Goal: Information Seeking & Learning: Learn about a topic

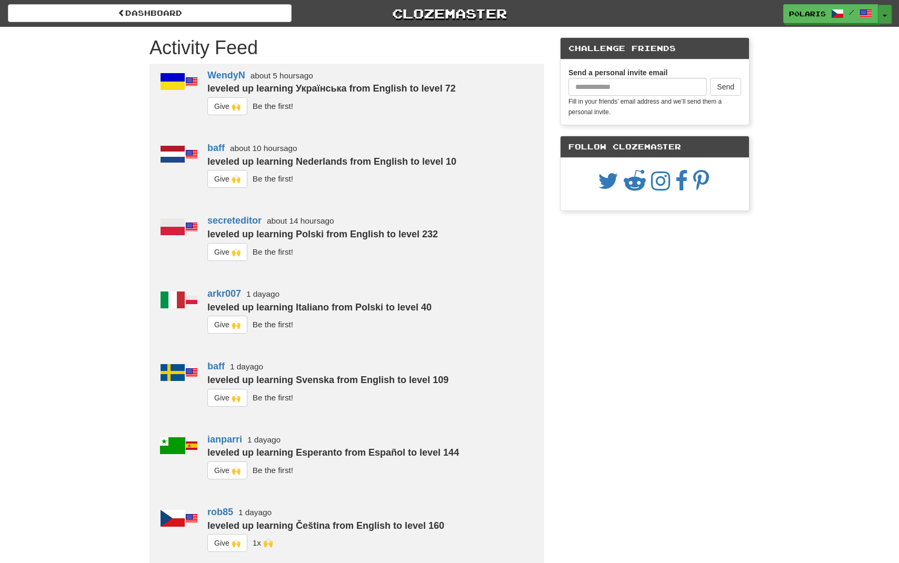
click at [882, 19] on button "Toggle Dropdown" at bounding box center [885, 14] width 14 height 19
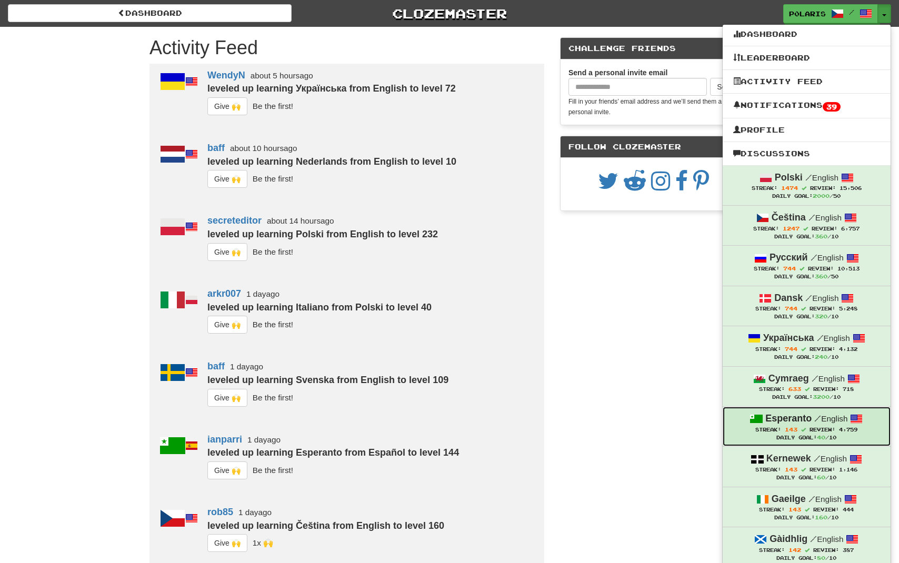
click at [788, 412] on div "Esperanto / English" at bounding box center [806, 419] width 147 height 14
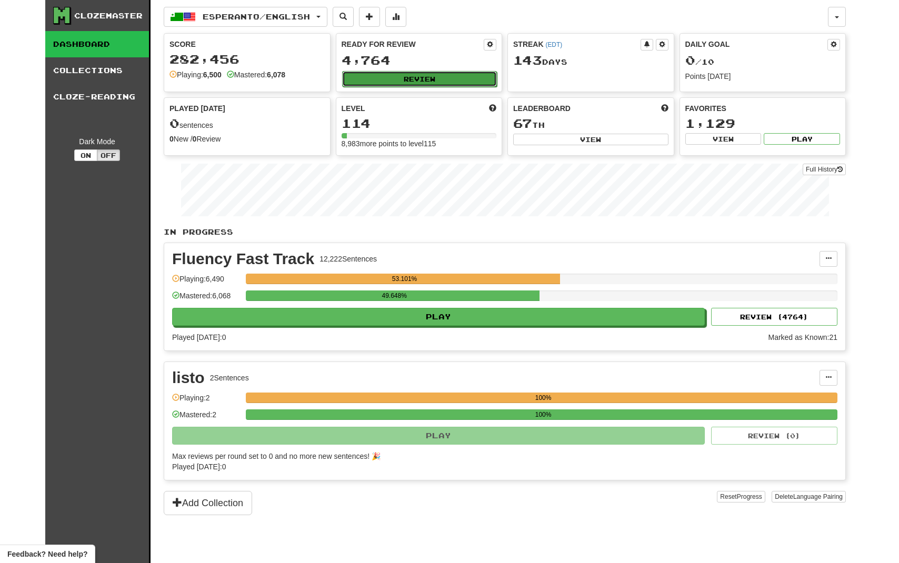
click at [393, 81] on button "Review" at bounding box center [419, 79] width 155 height 16
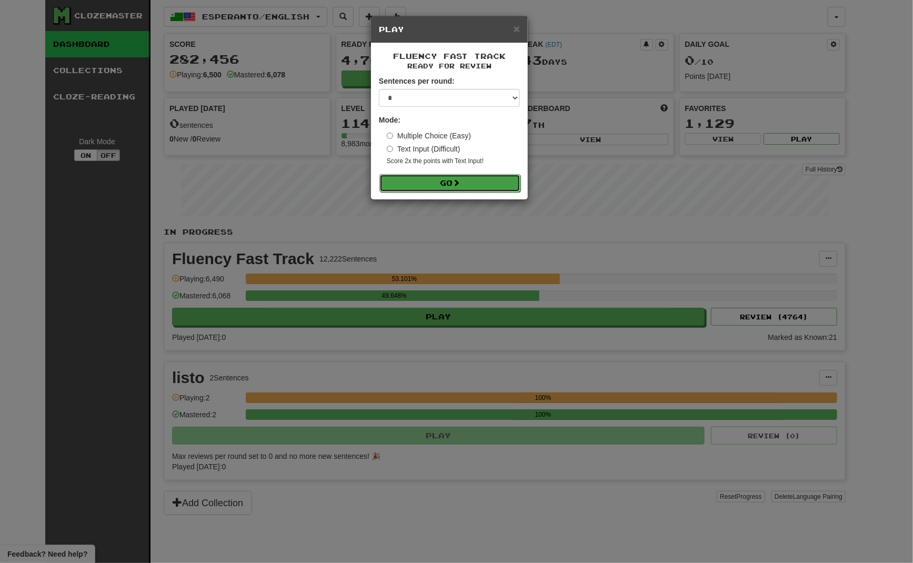
click at [425, 178] on button "Go" at bounding box center [449, 183] width 141 height 18
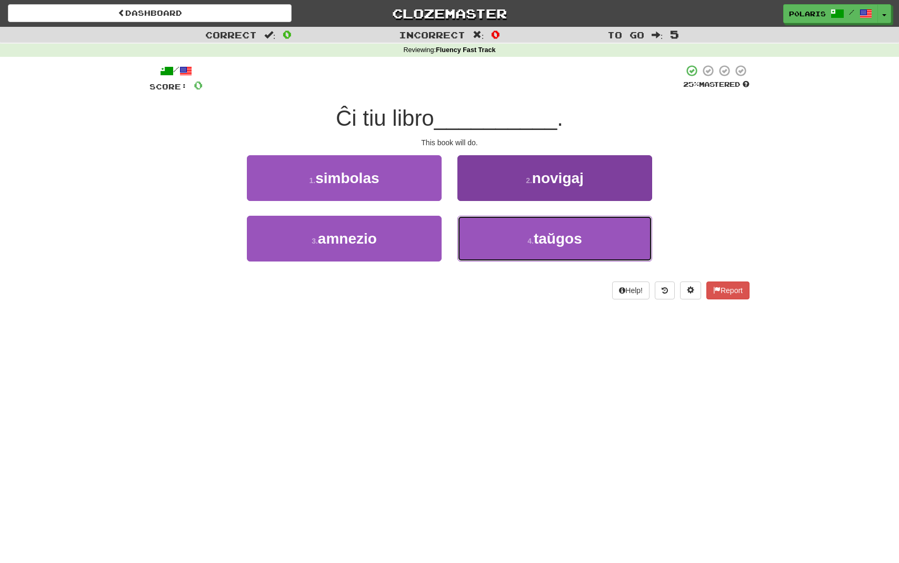
click at [515, 239] on button "4 . taŭgos" at bounding box center [554, 239] width 195 height 46
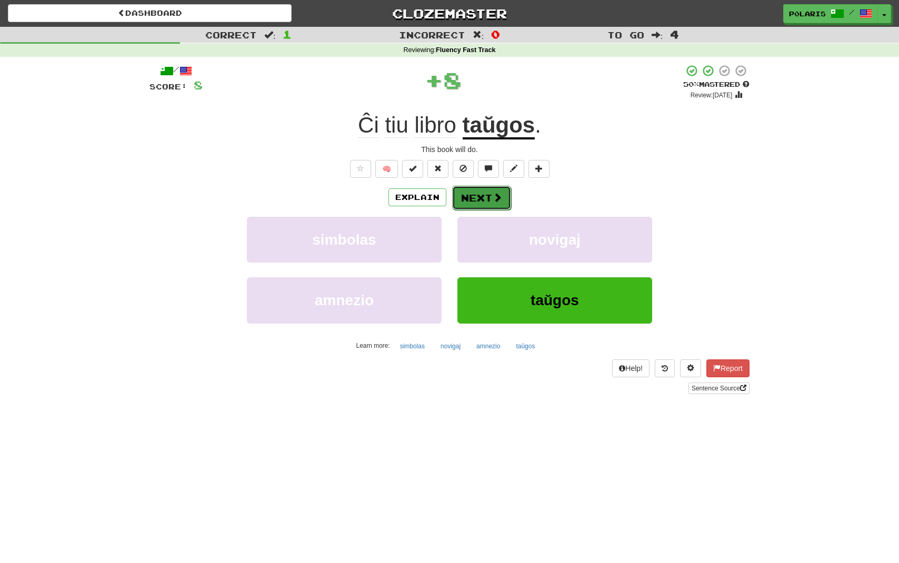
click at [481, 206] on button "Next" at bounding box center [481, 198] width 59 height 24
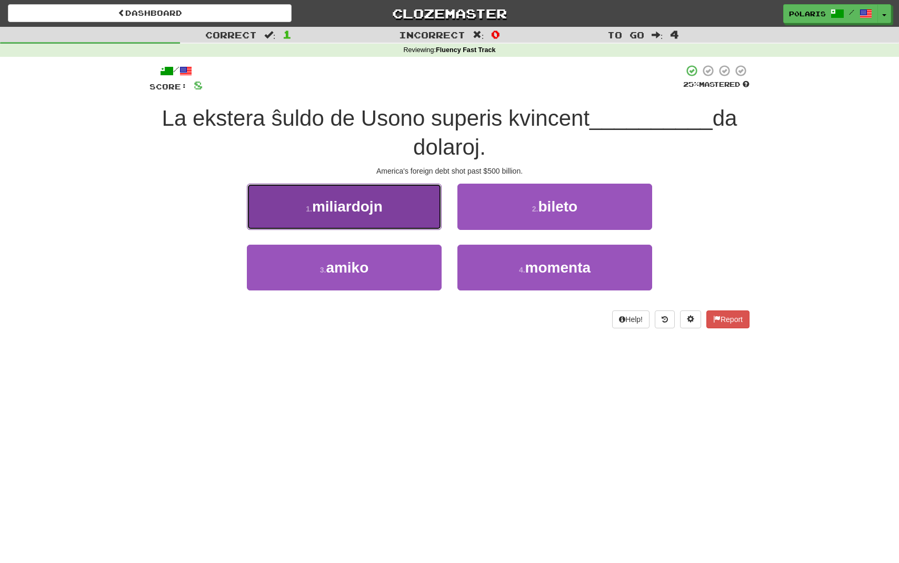
click at [339, 217] on button "1 . miliardojn" at bounding box center [344, 207] width 195 height 46
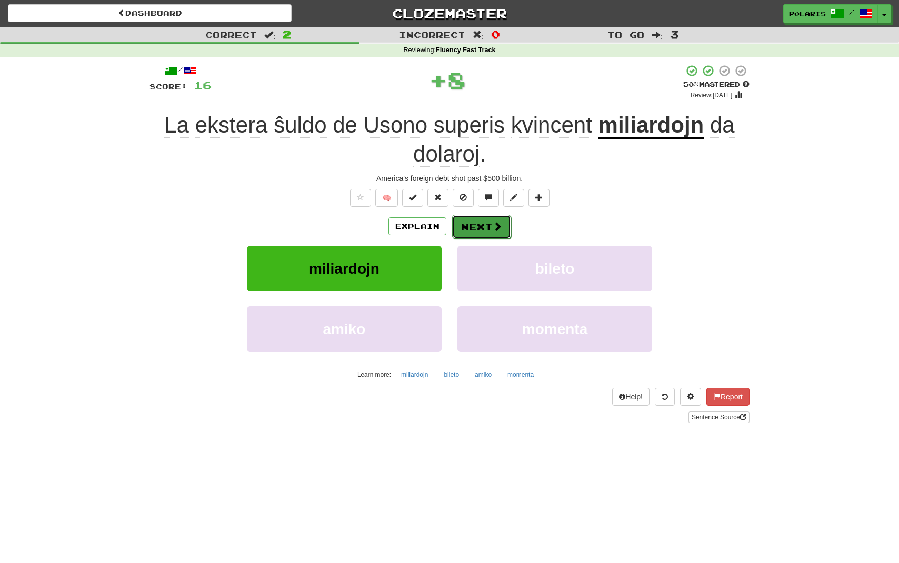
click at [484, 225] on button "Next" at bounding box center [481, 227] width 59 height 24
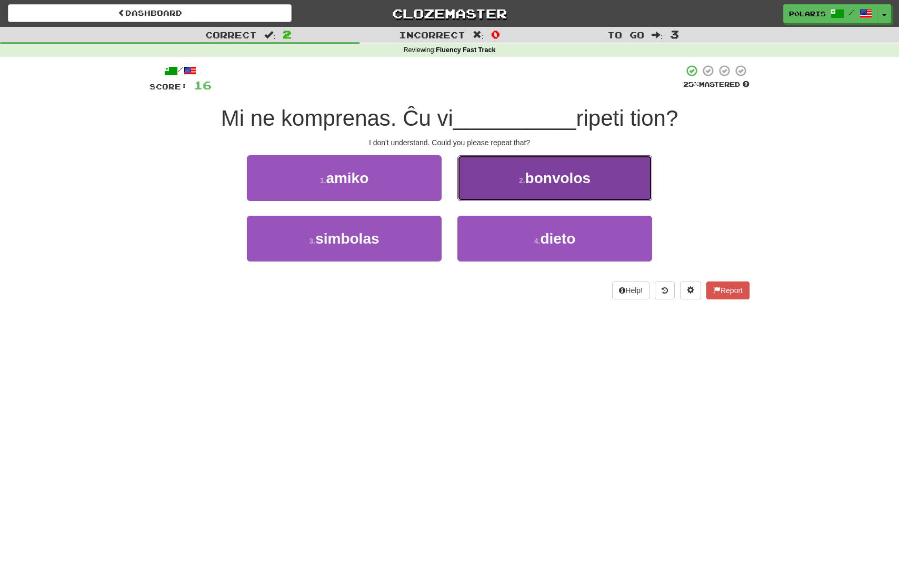
click at [572, 180] on span "bonvolos" at bounding box center [557, 178] width 65 height 16
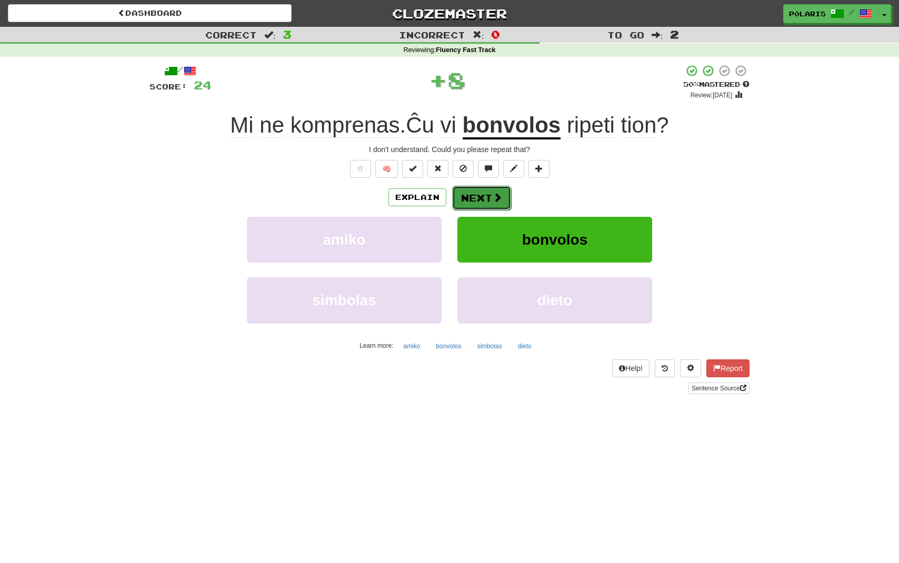
click at [496, 198] on span at bounding box center [497, 197] width 9 height 9
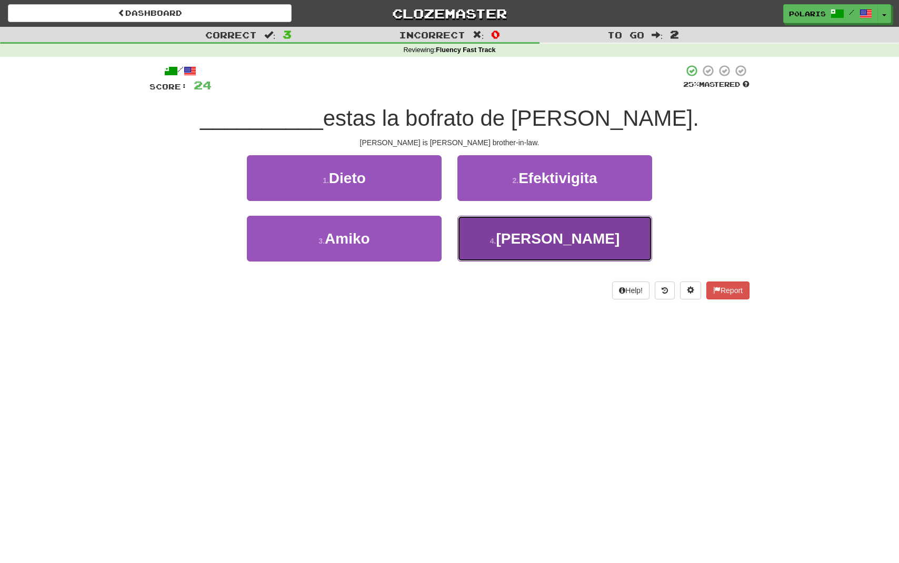
click at [546, 253] on button "4 . Mateo" at bounding box center [554, 239] width 195 height 46
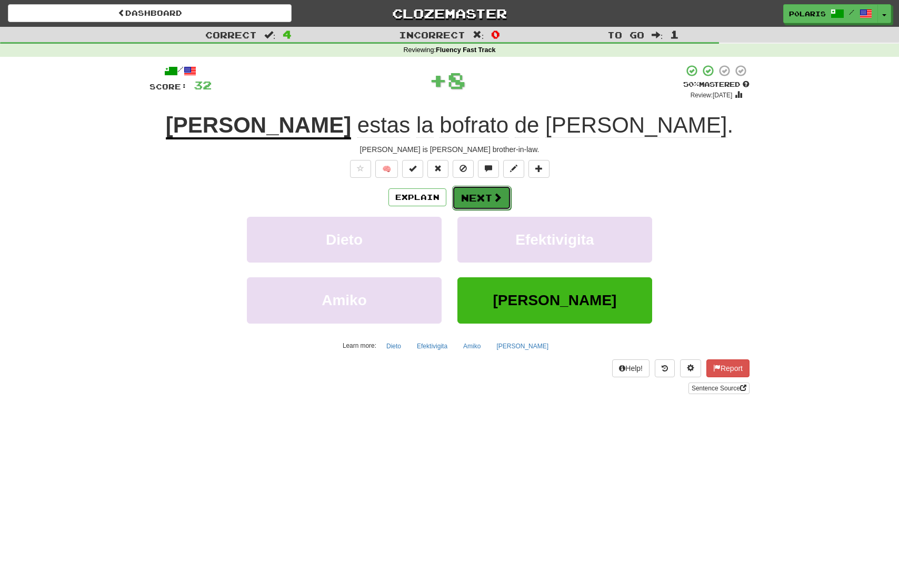
click at [502, 201] on button "Next" at bounding box center [481, 198] width 59 height 24
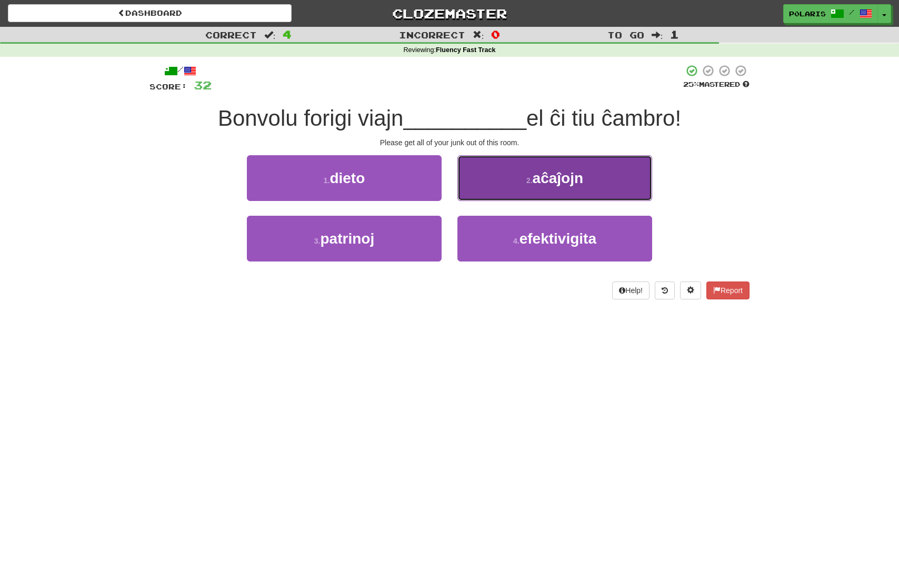
click at [554, 178] on span "aĉaĵojn" at bounding box center [557, 178] width 51 height 16
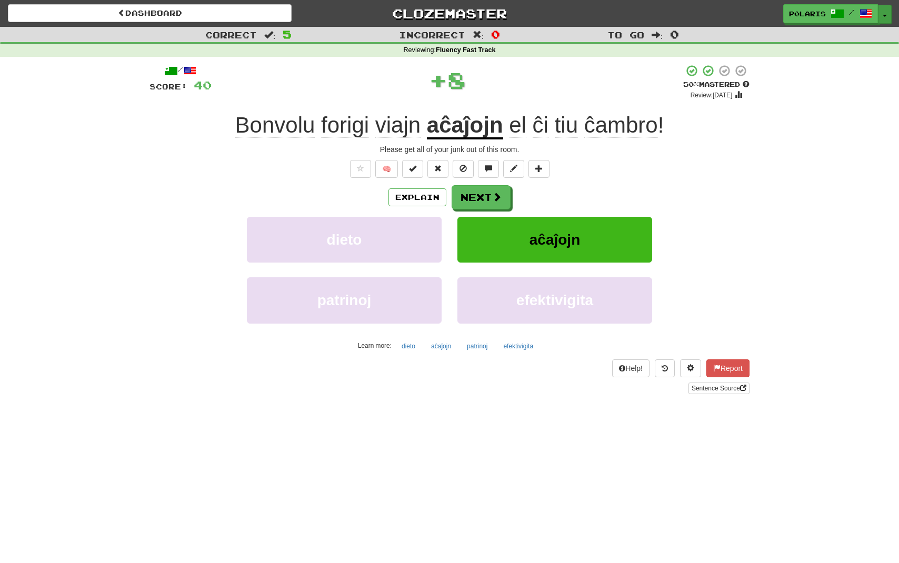
click at [891, 17] on div "p0laris / Toggle Dropdown Dashboard Leaderboard Activity Feed Notifications 43 …" at bounding box center [748, 13] width 299 height 19
click at [884, 7] on button "Toggle Dropdown" at bounding box center [885, 14] width 14 height 19
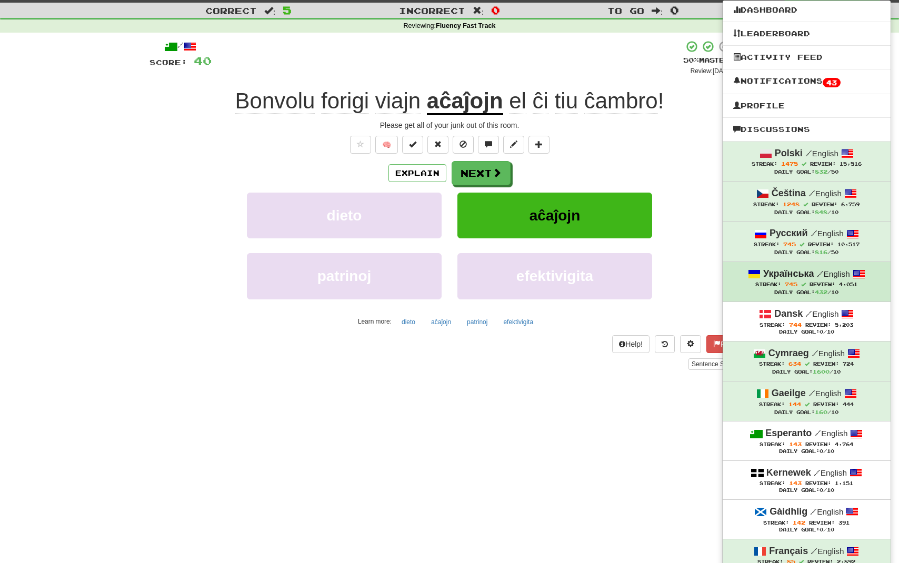
scroll to position [73, 0]
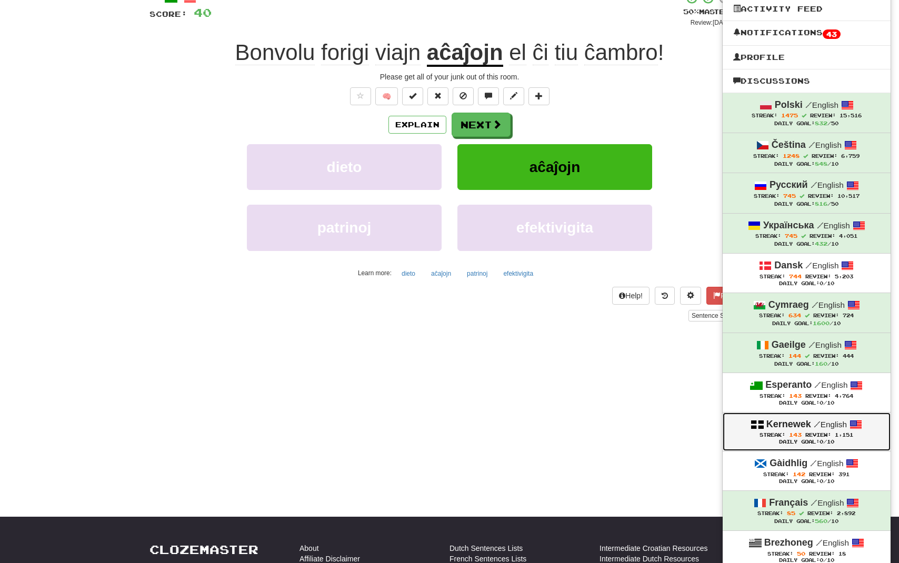
click at [807, 431] on div "Streak: 143 Review: 1,151" at bounding box center [806, 435] width 147 height 8
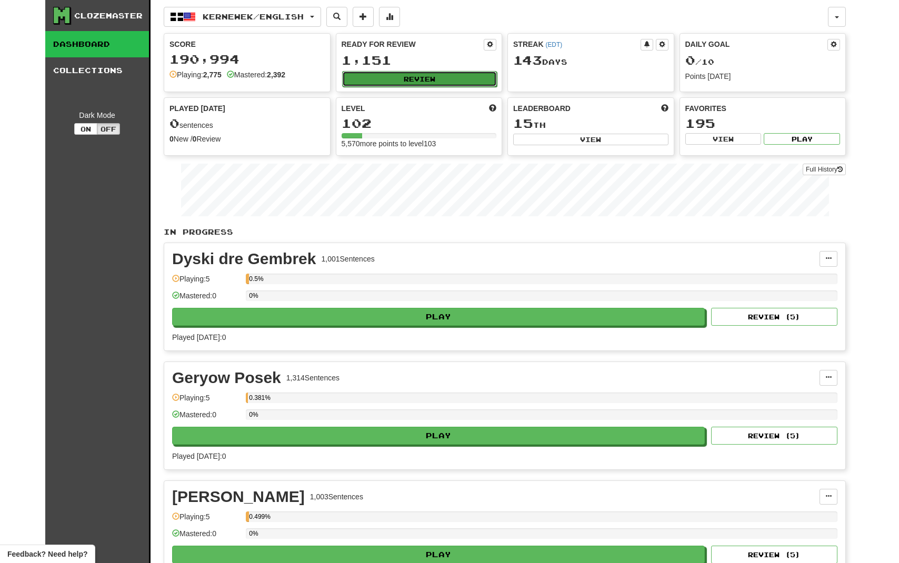
click at [427, 75] on button "Review" at bounding box center [419, 79] width 155 height 16
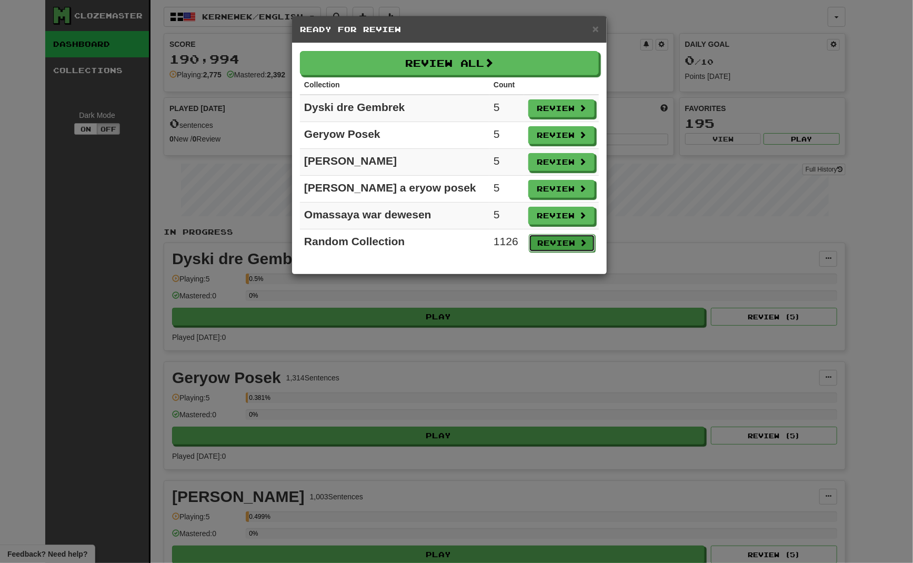
click at [572, 248] on button "Review" at bounding box center [562, 243] width 66 height 18
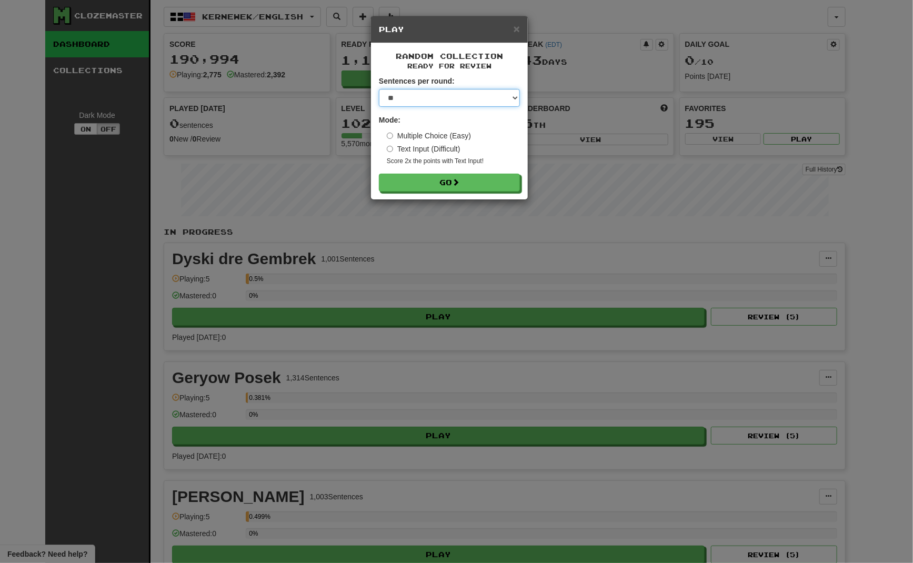
click at [379, 89] on select "* ** ** ** ** ** *** ********" at bounding box center [449, 98] width 141 height 18
select select "*"
click option "*" at bounding box center [0, 0] width 0 height 0
click at [407, 175] on form "Sentences per round: * ** ** ** ** ** *** ******** Mode: Multiple Choice (Easy)…" at bounding box center [449, 134] width 141 height 116
click at [407, 176] on button "Go" at bounding box center [449, 183] width 141 height 18
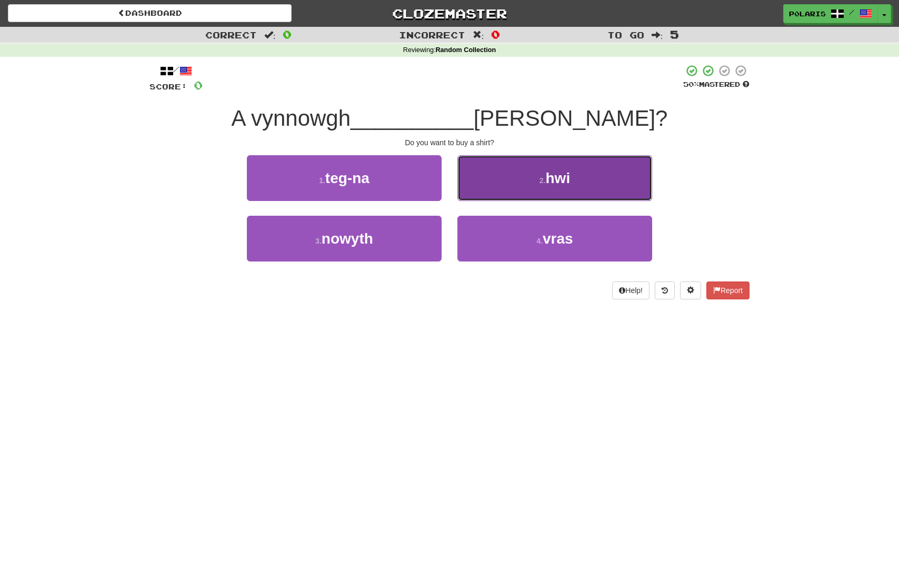
click at [559, 168] on button "2 . hwi" at bounding box center [554, 178] width 195 height 46
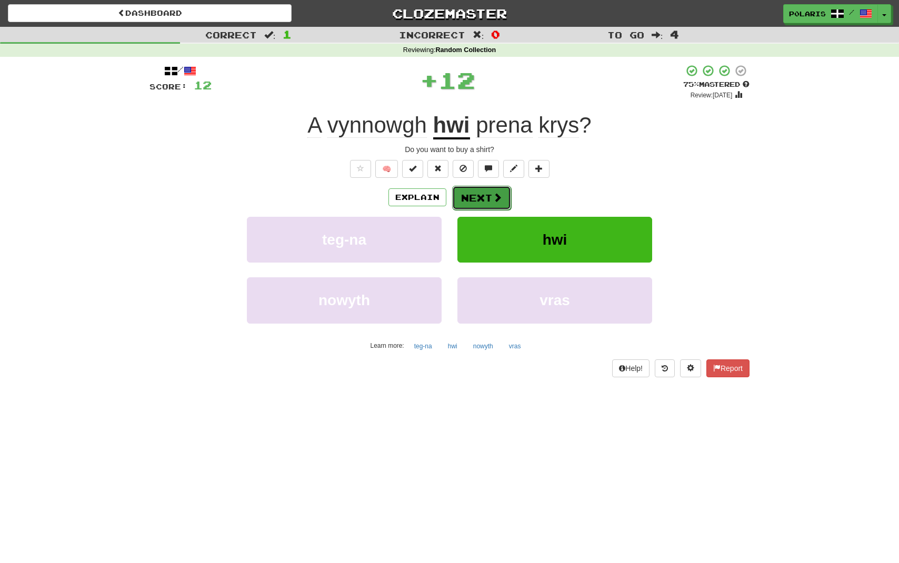
click at [475, 202] on button "Next" at bounding box center [481, 198] width 59 height 24
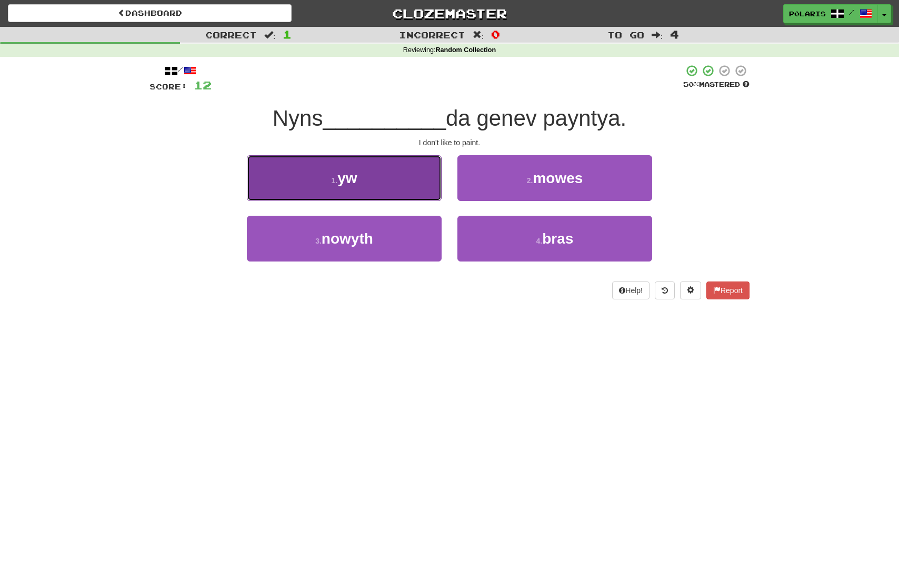
click at [414, 182] on button "1 . yw" at bounding box center [344, 178] width 195 height 46
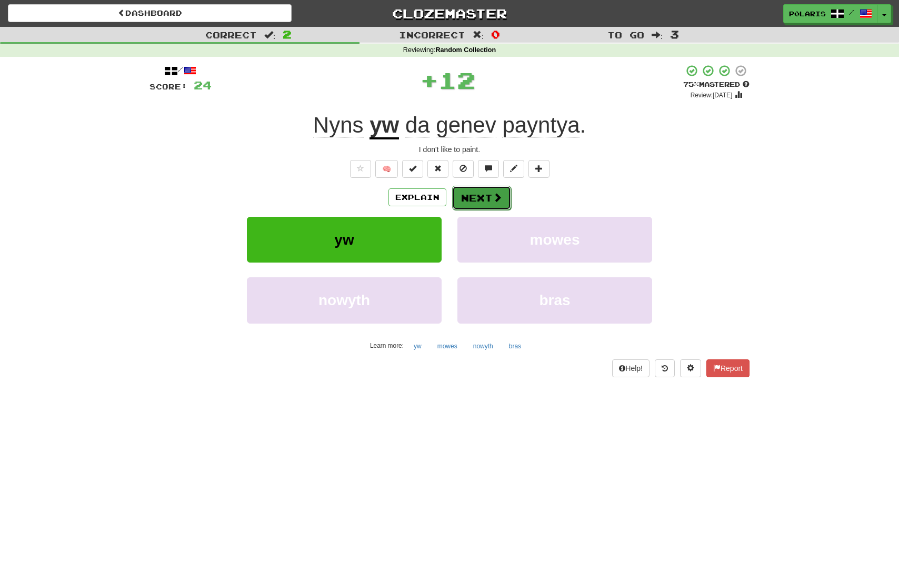
click at [480, 201] on button "Next" at bounding box center [481, 198] width 59 height 24
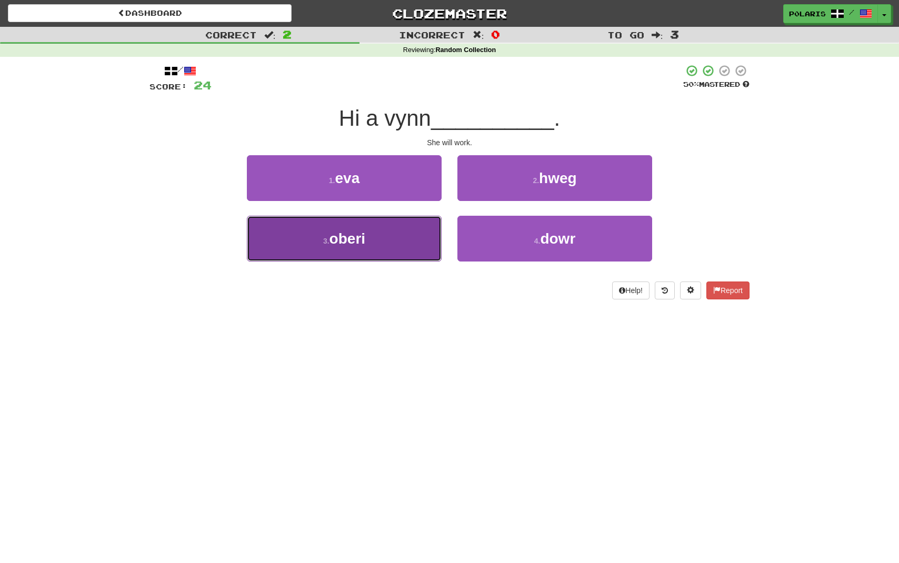
click at [418, 256] on button "3 . [GEOGRAPHIC_DATA]" at bounding box center [344, 239] width 195 height 46
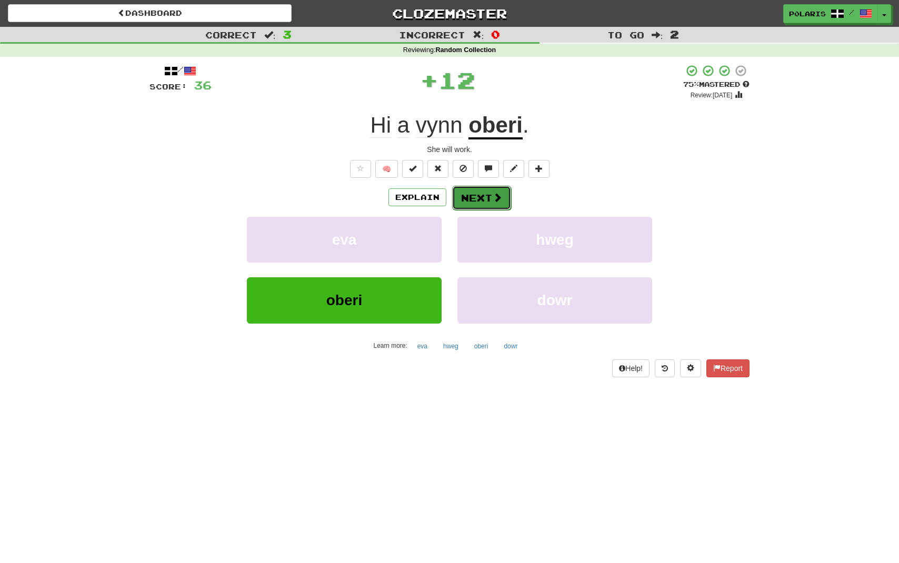
click at [483, 199] on button "Next" at bounding box center [481, 198] width 59 height 24
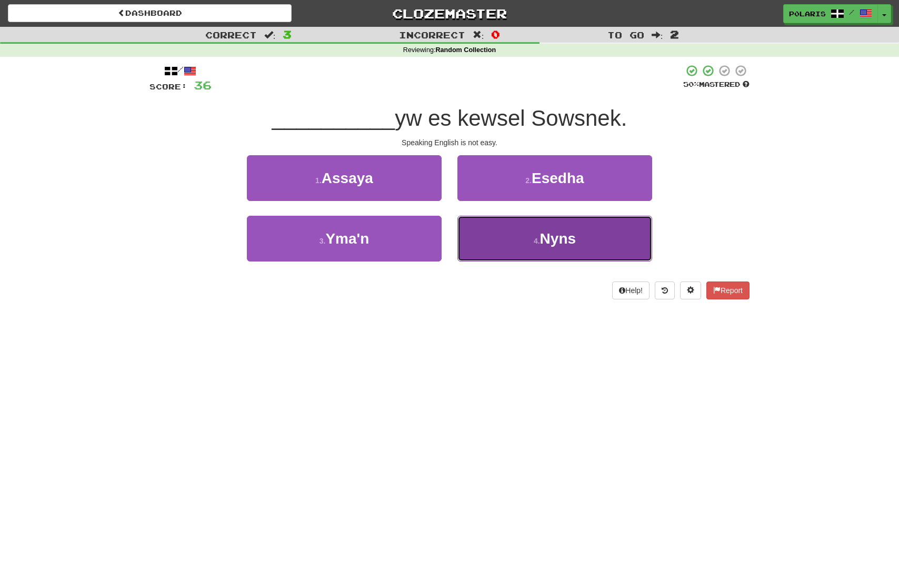
click at [506, 245] on button "4 . Nyns" at bounding box center [554, 239] width 195 height 46
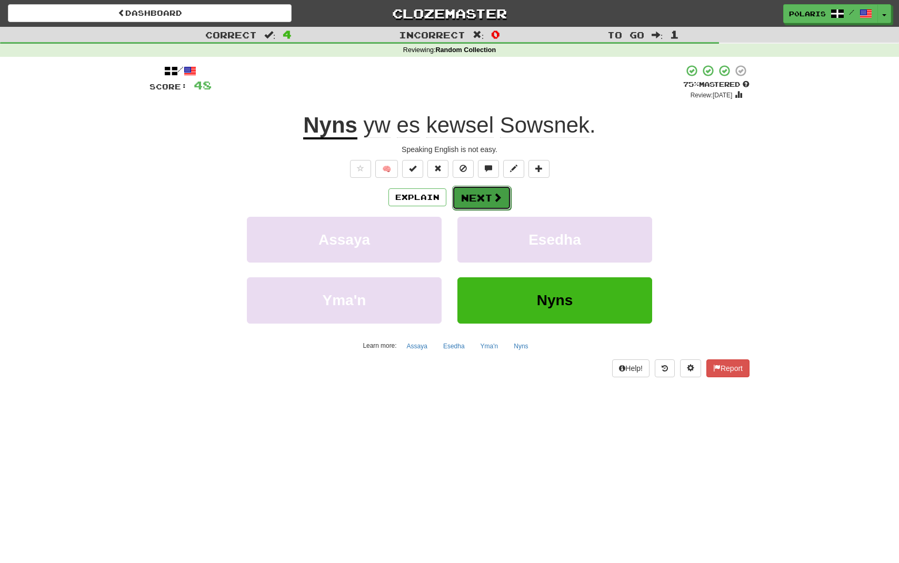
click at [491, 203] on button "Next" at bounding box center [481, 198] width 59 height 24
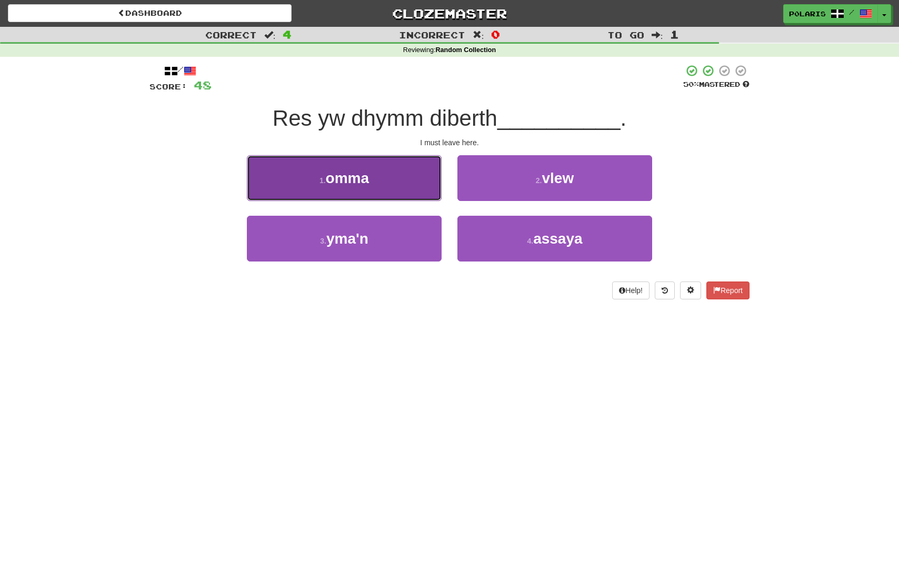
click at [383, 196] on button "1 . [GEOGRAPHIC_DATA]" at bounding box center [344, 178] width 195 height 46
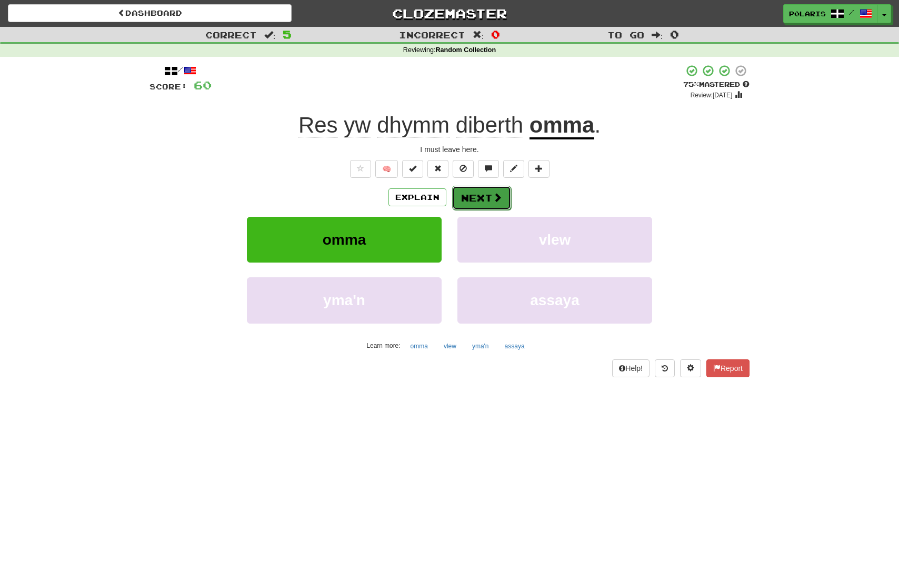
click at [488, 199] on button "Next" at bounding box center [481, 198] width 59 height 24
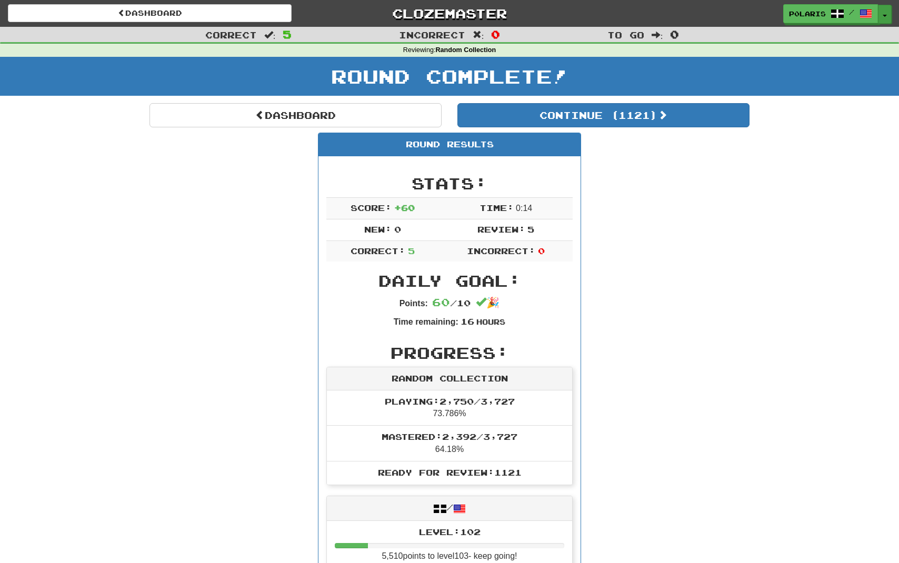
click at [881, 20] on button "Toggle Dropdown" at bounding box center [885, 14] width 14 height 19
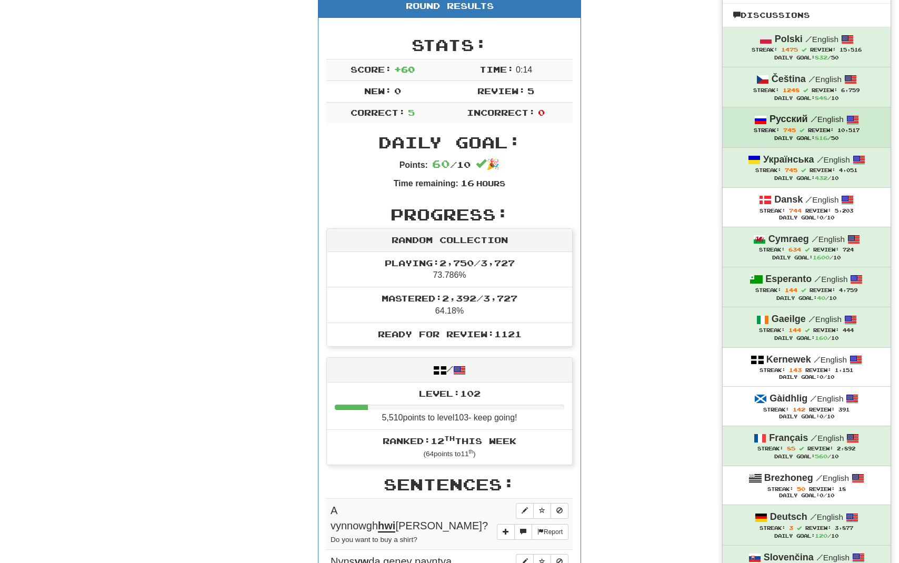
scroll to position [145, 0]
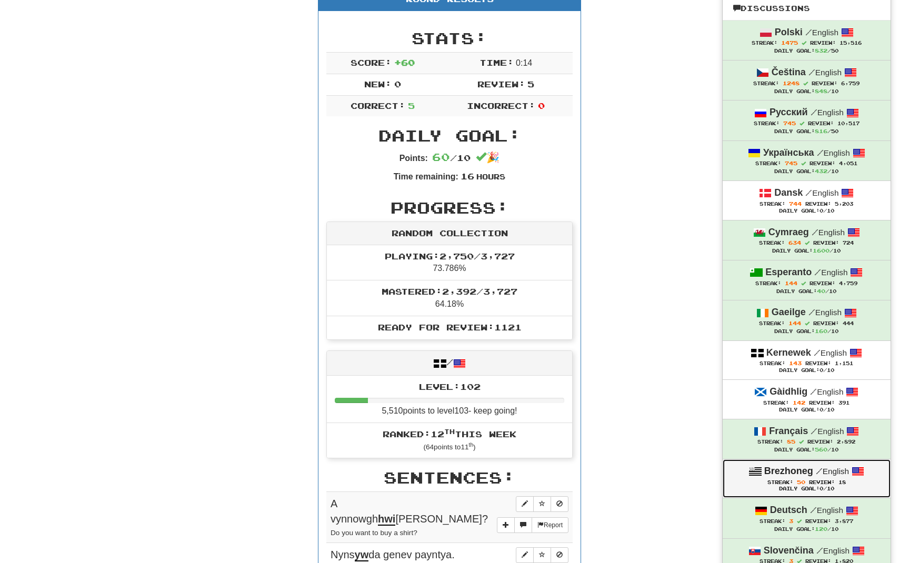
click at [804, 474] on strong "Brezhoneg" at bounding box center [788, 471] width 49 height 11
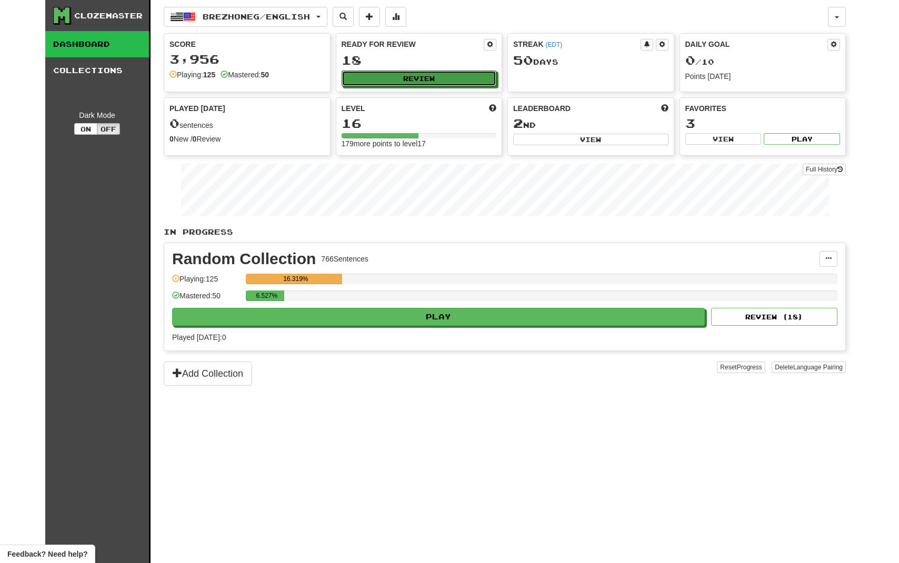
click at [395, 87] on div "Ready for Review 18 Review" at bounding box center [419, 63] width 166 height 58
click at [447, 79] on button "Review" at bounding box center [419, 79] width 155 height 16
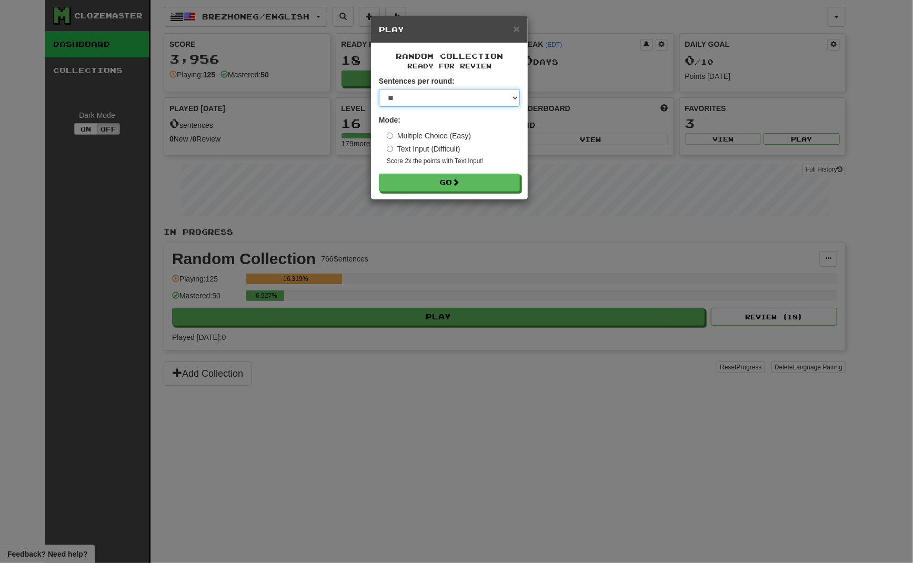
click at [379, 89] on select "* ** ** ** ** ** *** ********" at bounding box center [449, 98] width 141 height 18
select select "*"
click option "*" at bounding box center [0, 0] width 0 height 0
click at [405, 183] on button "Go" at bounding box center [449, 183] width 141 height 18
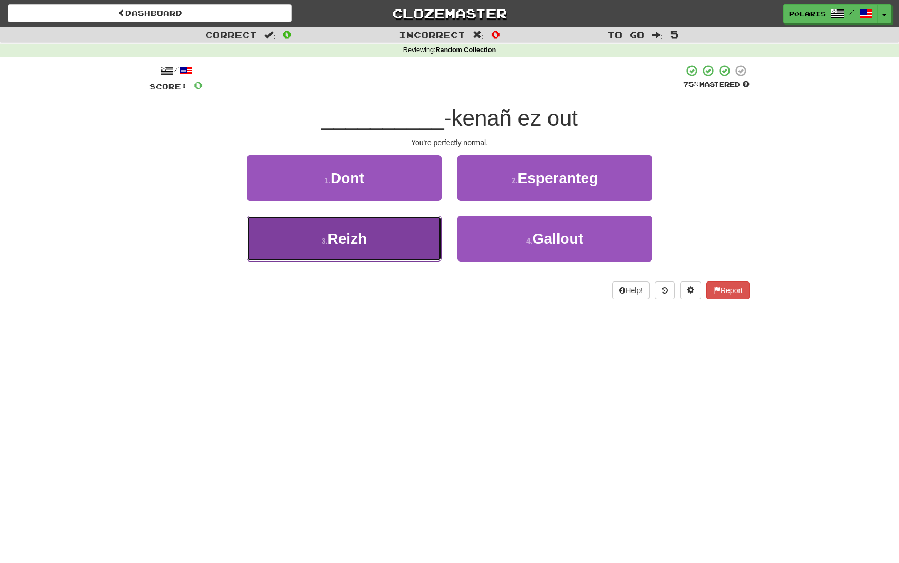
click at [366, 248] on button "3 . [GEOGRAPHIC_DATA]" at bounding box center [344, 239] width 195 height 46
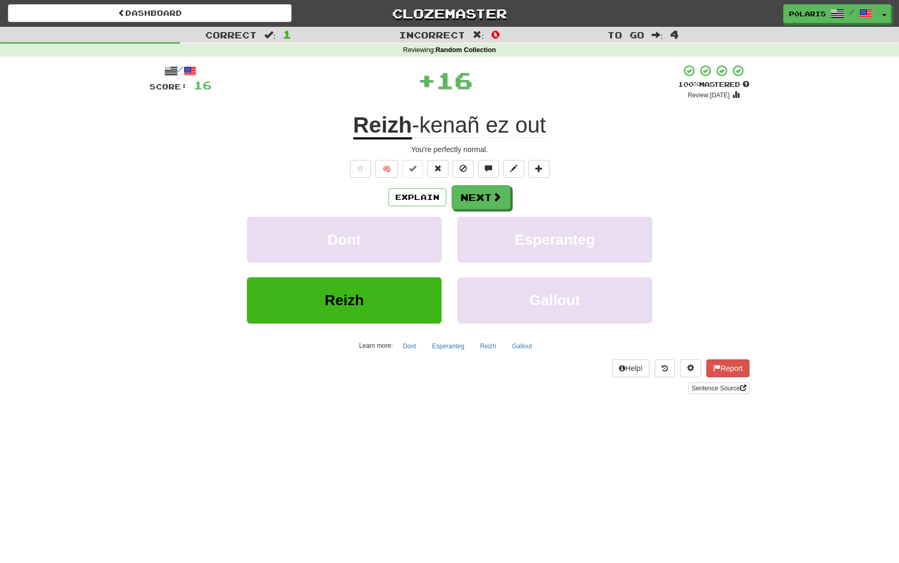
click at [397, 123] on u "Reizh" at bounding box center [382, 126] width 59 height 27
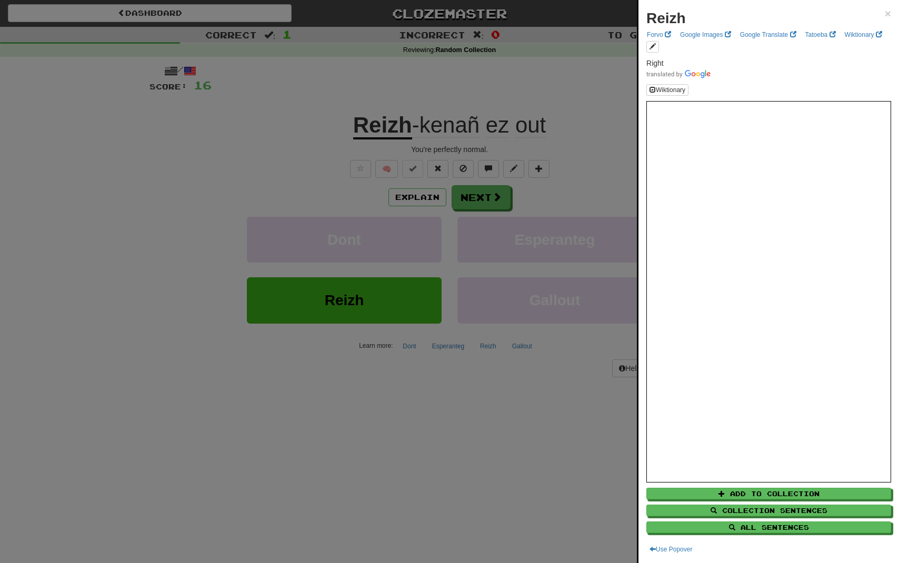
click at [601, 97] on div at bounding box center [449, 281] width 899 height 563
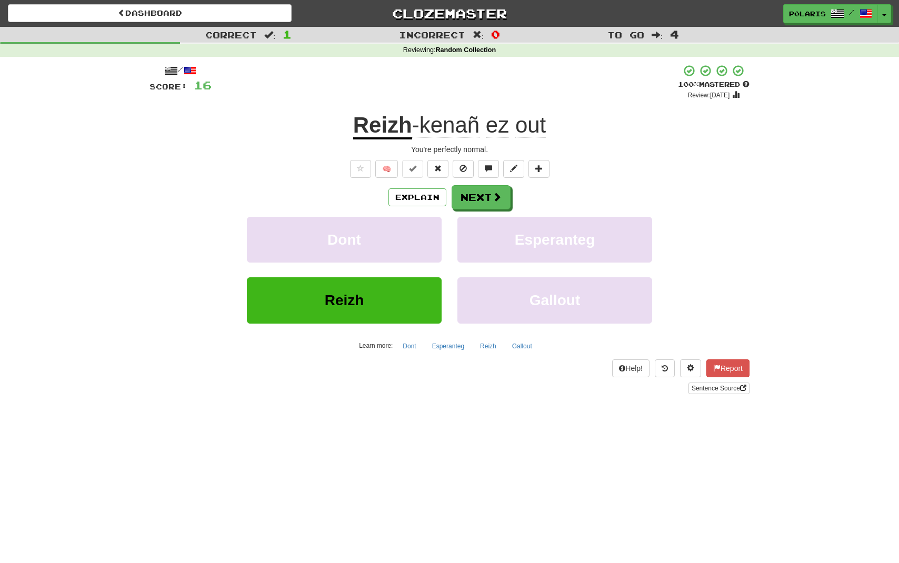
click at [486, 125] on span "-kenañ" at bounding box center [497, 125] width 23 height 25
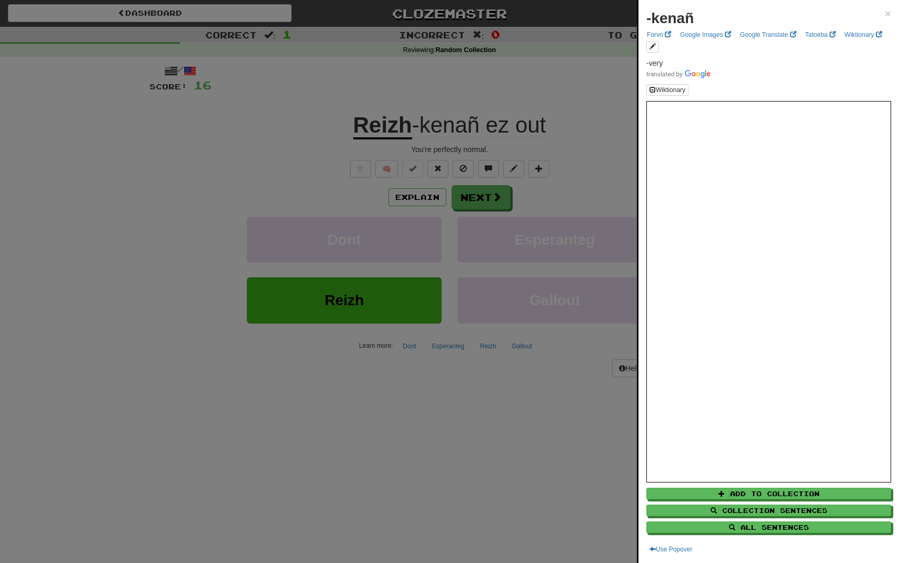
click at [567, 115] on div at bounding box center [449, 281] width 899 height 563
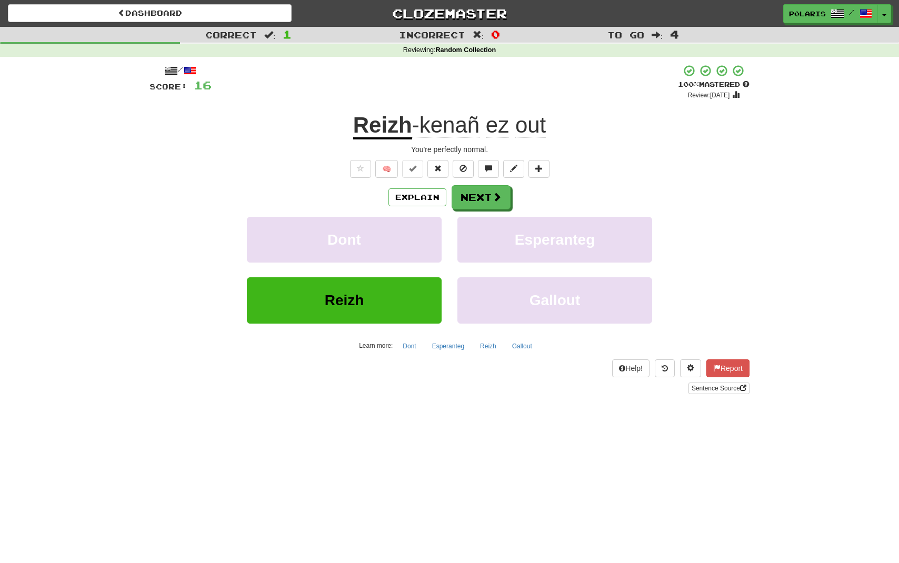
drag, startPoint x: 33, startPoint y: 217, endPoint x: 194, endPoint y: 246, distance: 163.1
click at [32, 217] on div "Correct : 1 Incorrect : 0 To go : 4 Reviewing : Random Collection / Score: 16 +…" at bounding box center [449, 218] width 899 height 382
click at [498, 197] on span at bounding box center [497, 197] width 9 height 9
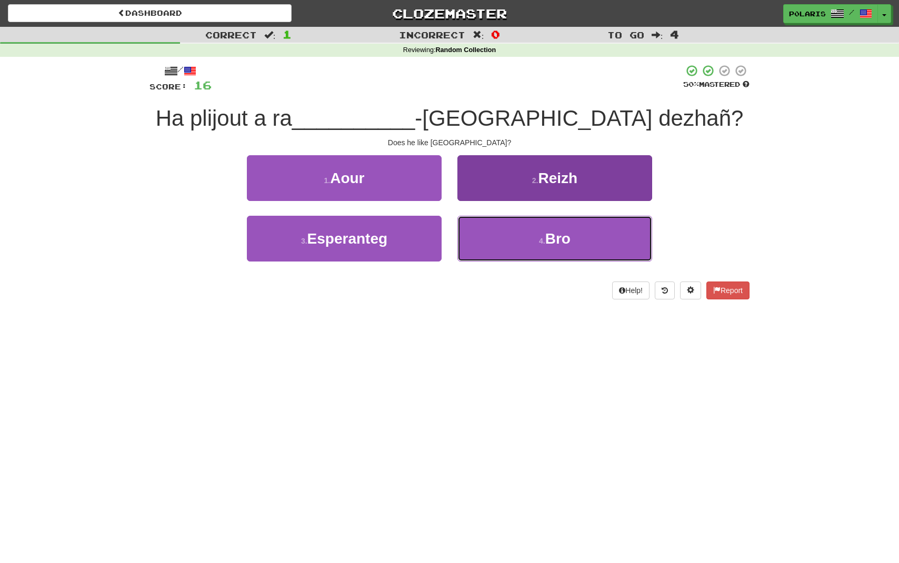
click at [509, 249] on button "4 . Bro" at bounding box center [554, 239] width 195 height 46
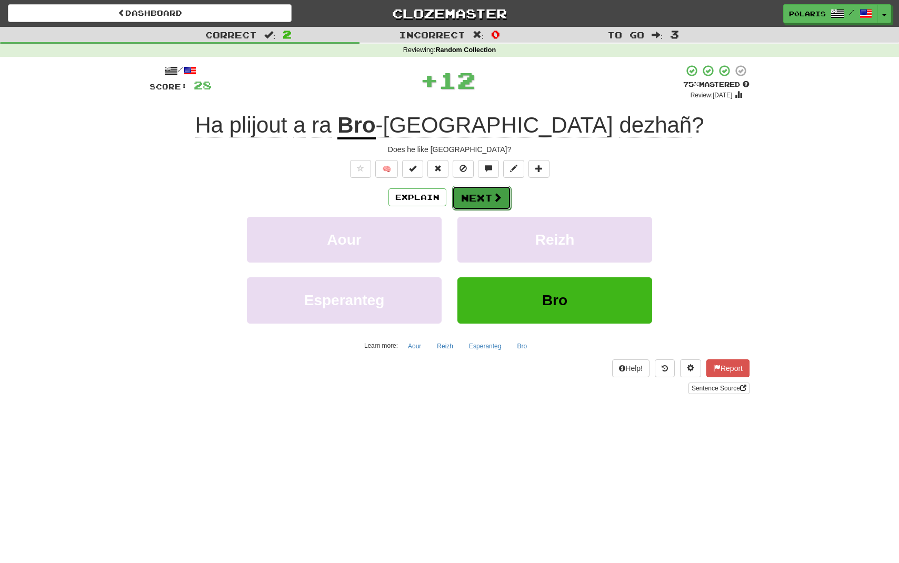
click at [485, 196] on button "Next" at bounding box center [481, 198] width 59 height 24
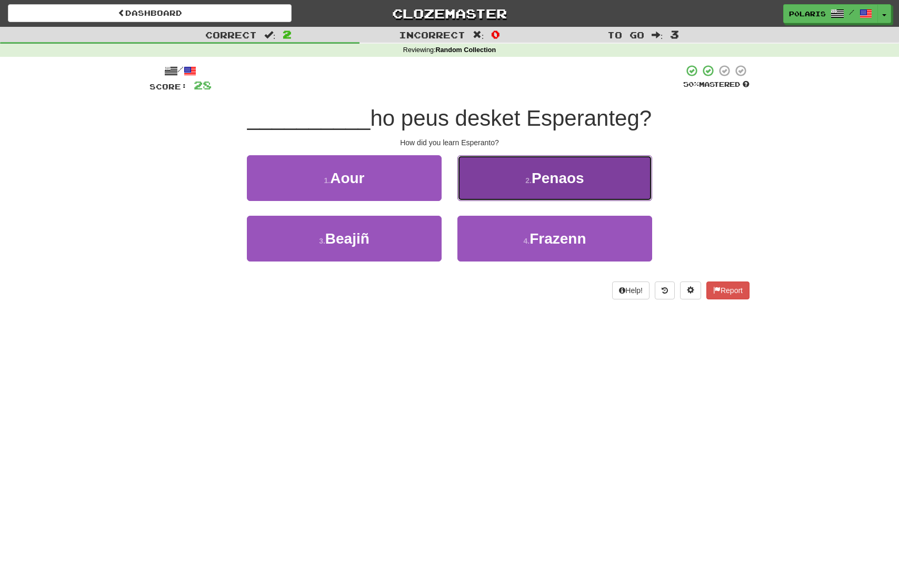
click at [503, 180] on button "2 . Penaos" at bounding box center [554, 178] width 195 height 46
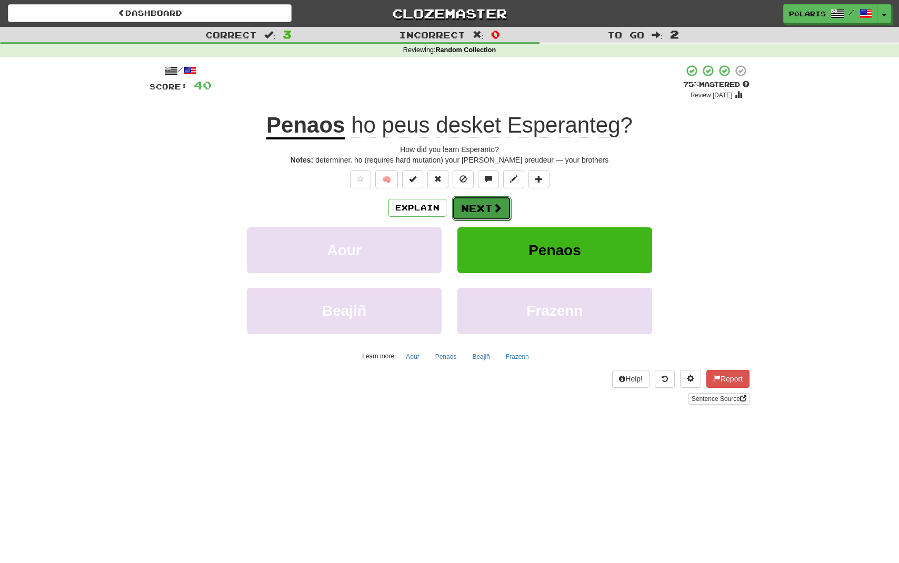
click at [482, 207] on button "Next" at bounding box center [481, 208] width 59 height 24
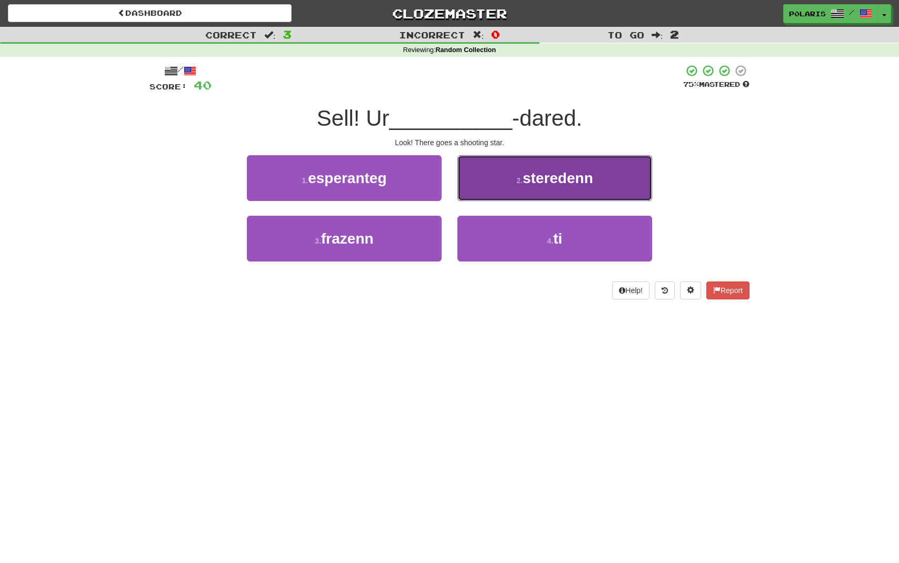
click at [517, 178] on small "2 ." at bounding box center [519, 180] width 6 height 8
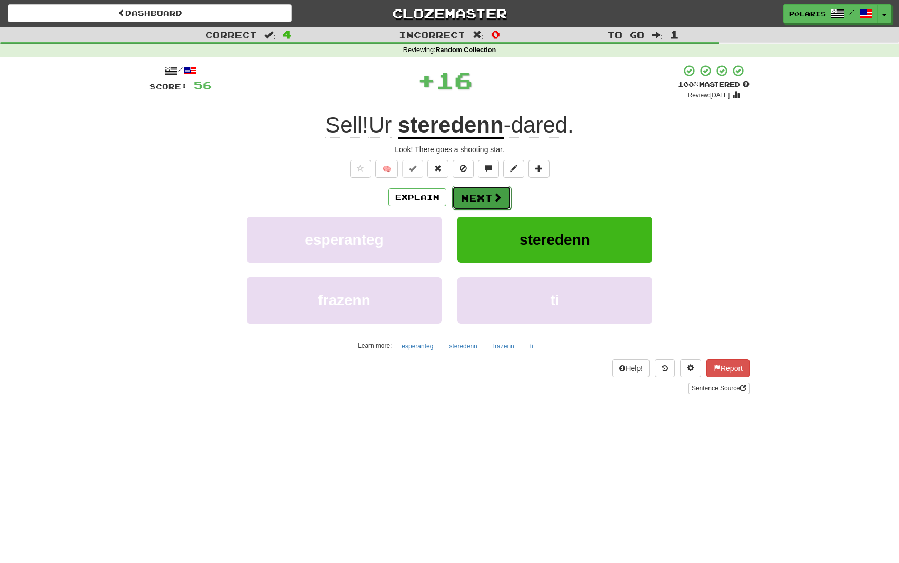
click at [484, 204] on button "Next" at bounding box center [481, 198] width 59 height 24
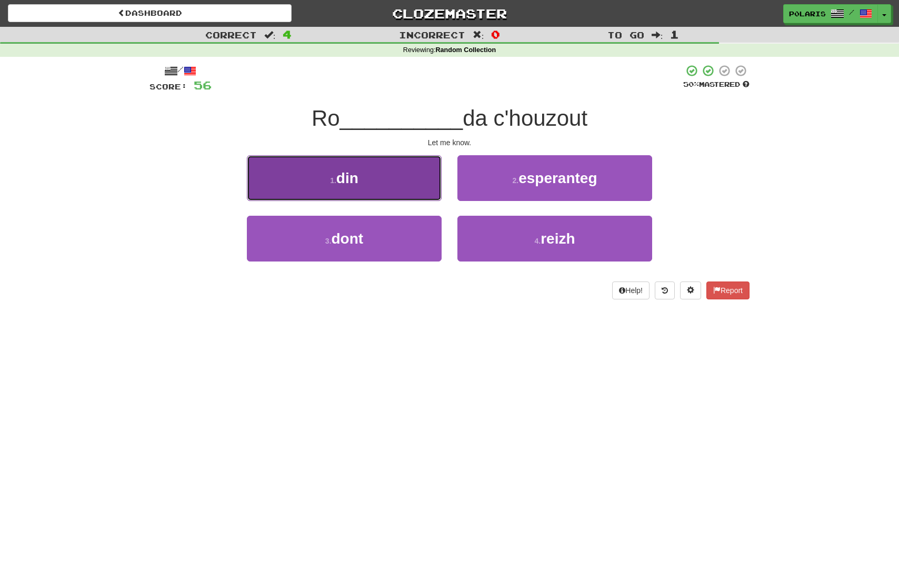
click at [383, 193] on button "1 . din" at bounding box center [344, 178] width 195 height 46
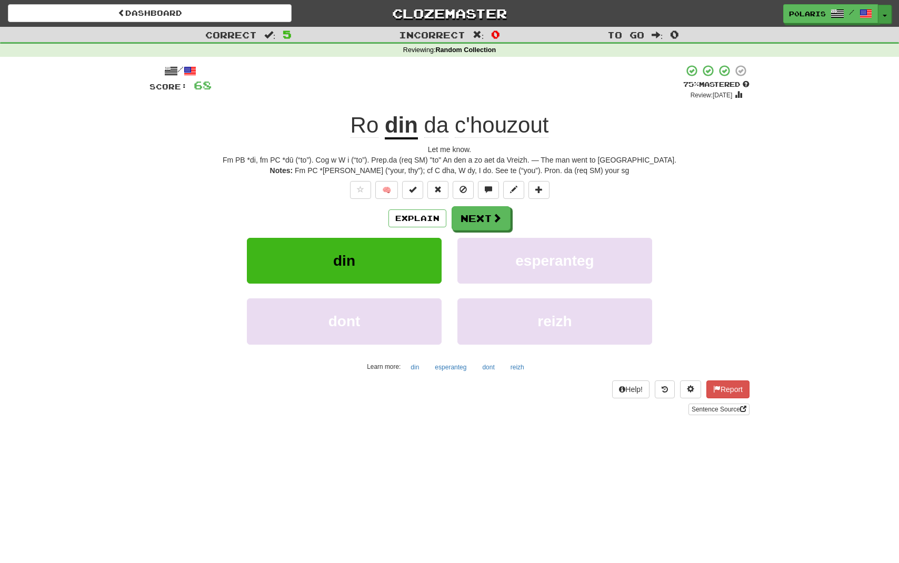
click at [887, 19] on button "Toggle Dropdown" at bounding box center [885, 14] width 14 height 19
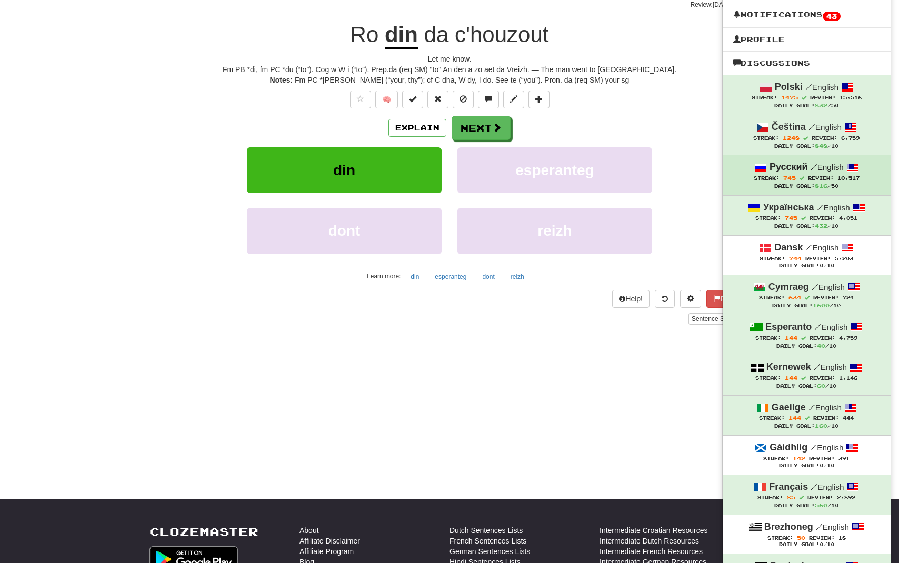
scroll to position [218, 0]
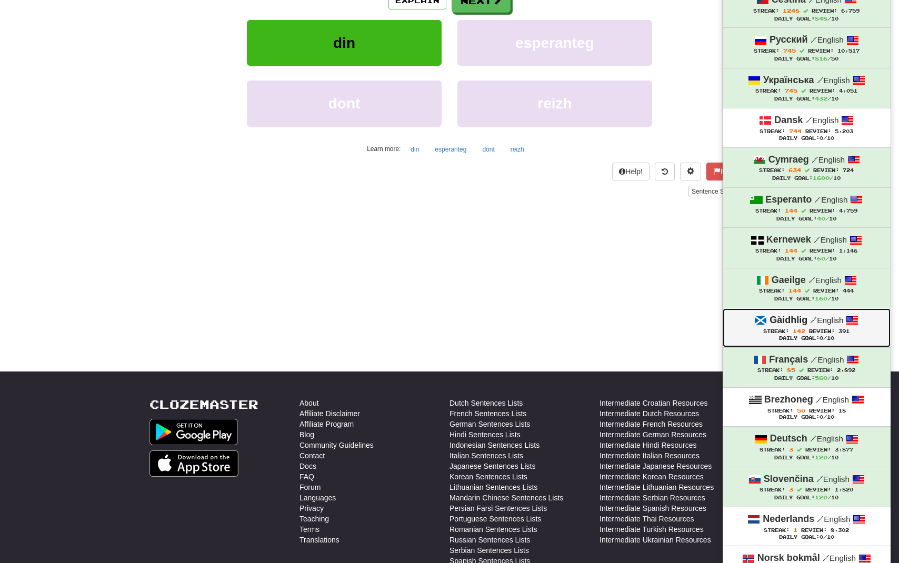
click at [787, 328] on span "Streak:" at bounding box center [776, 331] width 26 height 6
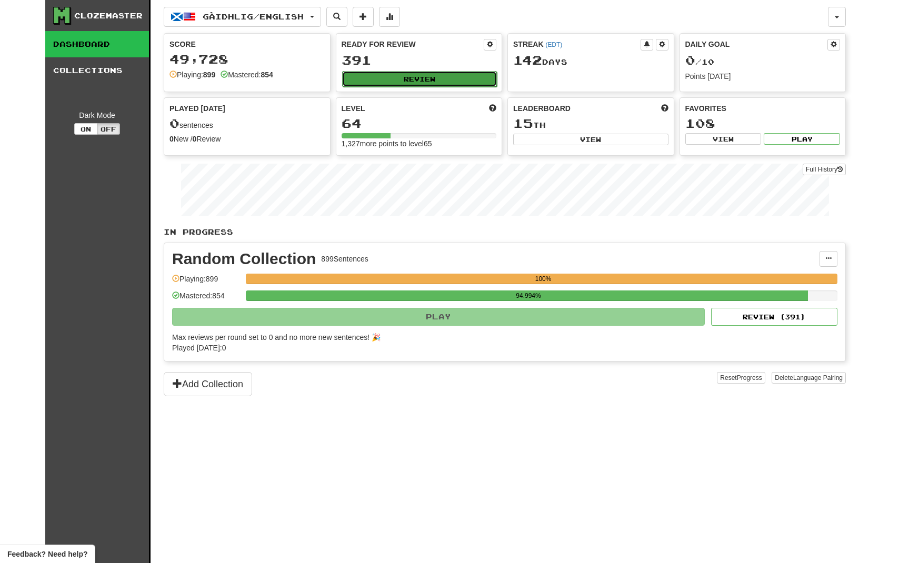
click at [390, 77] on button "Review" at bounding box center [419, 79] width 155 height 16
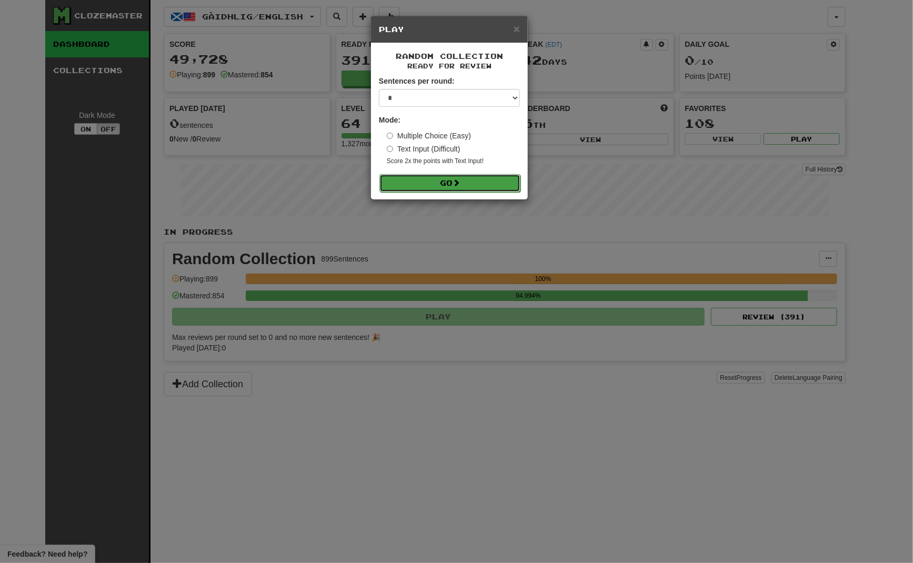
click at [444, 187] on button "Go" at bounding box center [449, 183] width 141 height 18
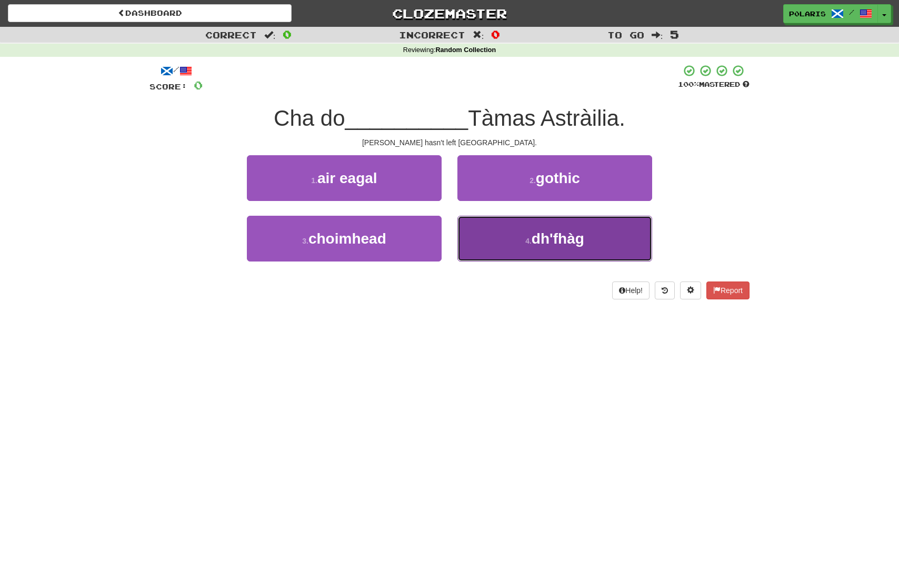
click at [486, 248] on button "4 . dh'fhàg" at bounding box center [554, 239] width 195 height 46
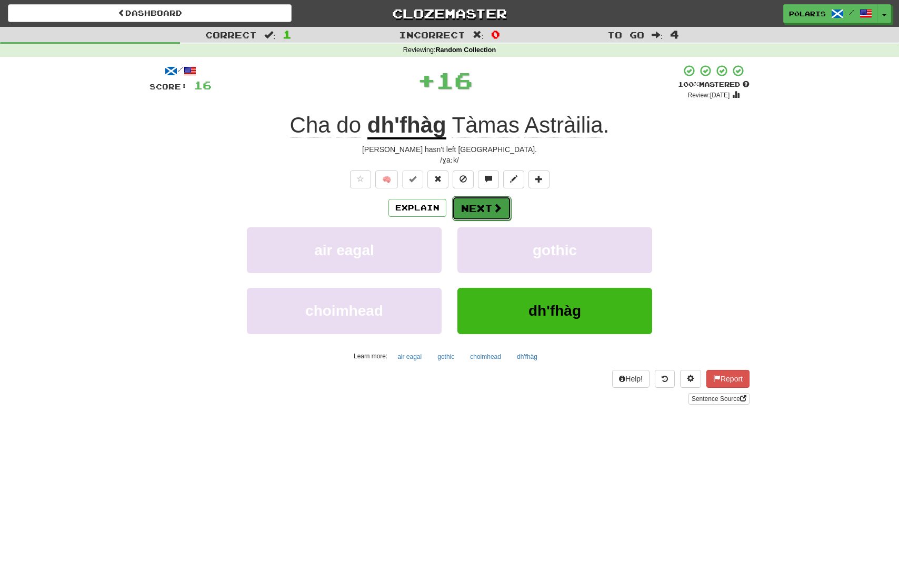
click at [475, 211] on button "Next" at bounding box center [481, 208] width 59 height 24
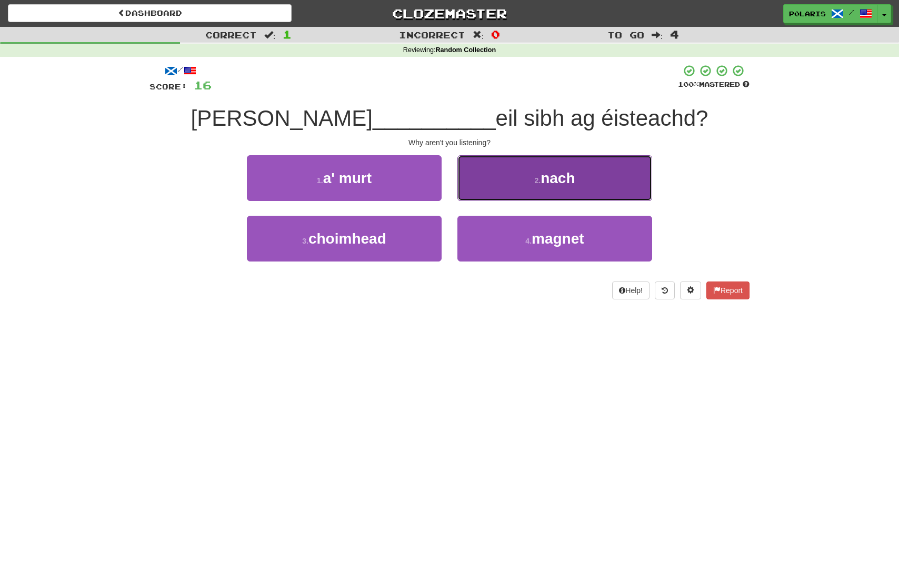
click at [486, 197] on button "2 . nach" at bounding box center [554, 178] width 195 height 46
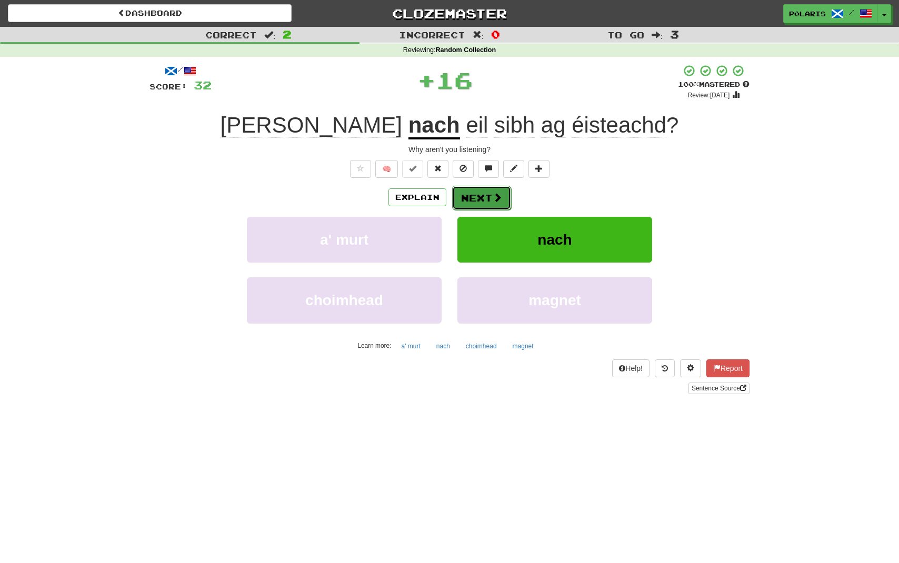
click at [485, 197] on button "Next" at bounding box center [481, 198] width 59 height 24
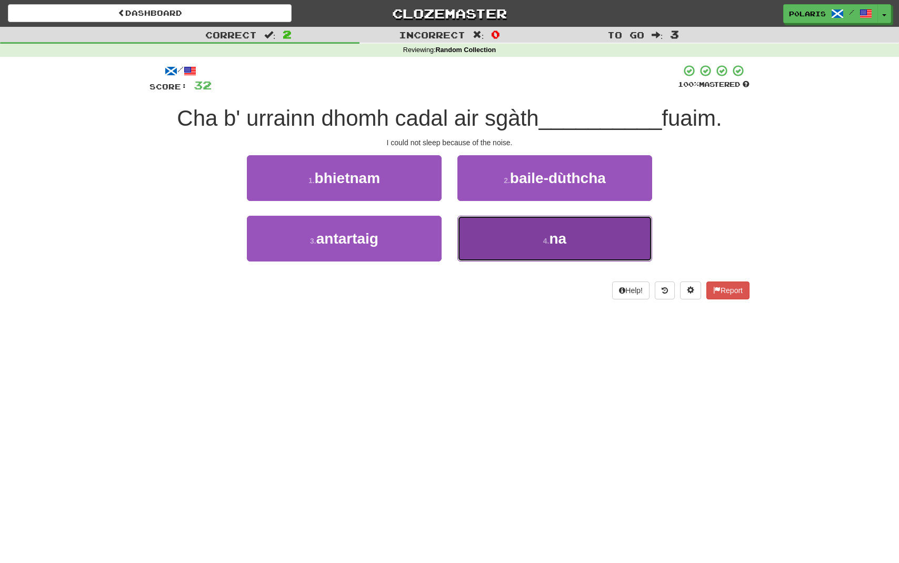
click at [504, 243] on button "4 . na" at bounding box center [554, 239] width 195 height 46
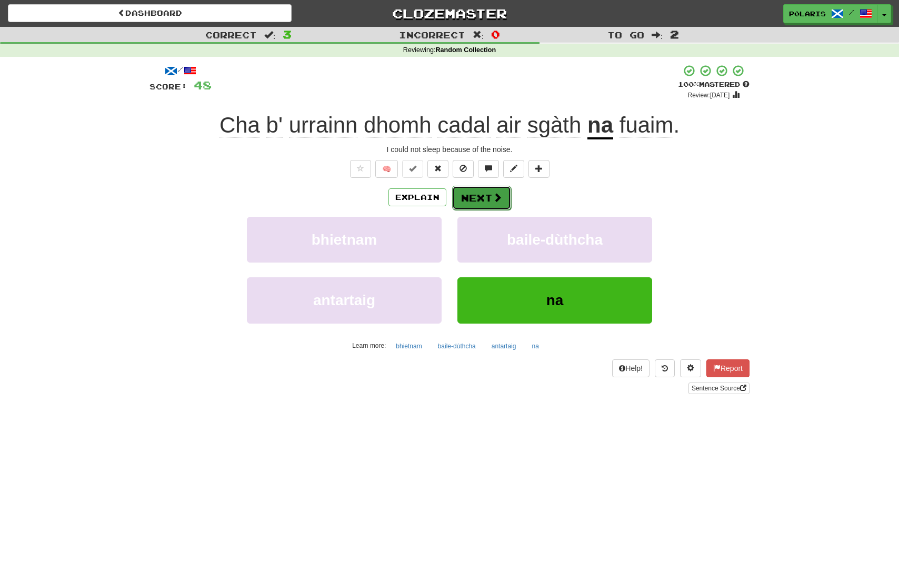
click at [478, 196] on button "Next" at bounding box center [481, 198] width 59 height 24
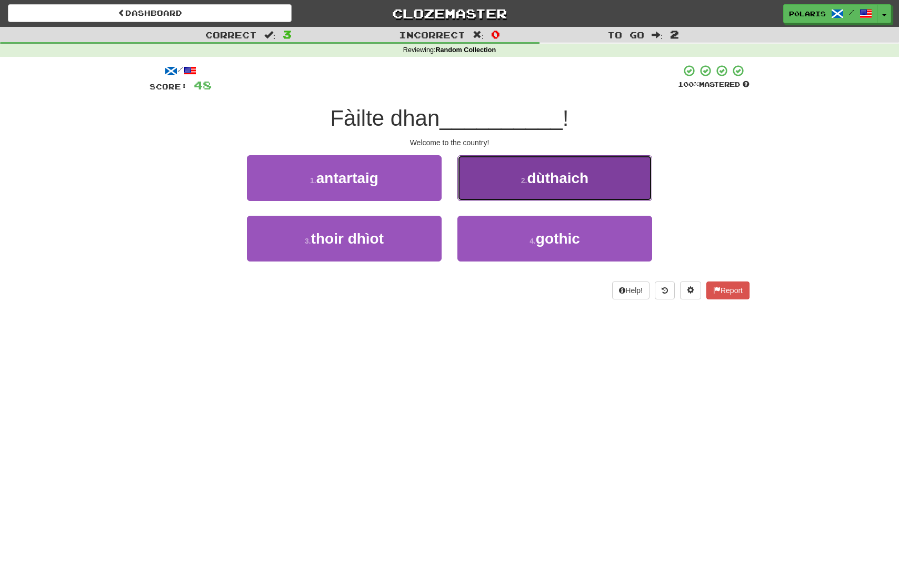
click at [530, 185] on span "dùthaich" at bounding box center [558, 178] width 62 height 16
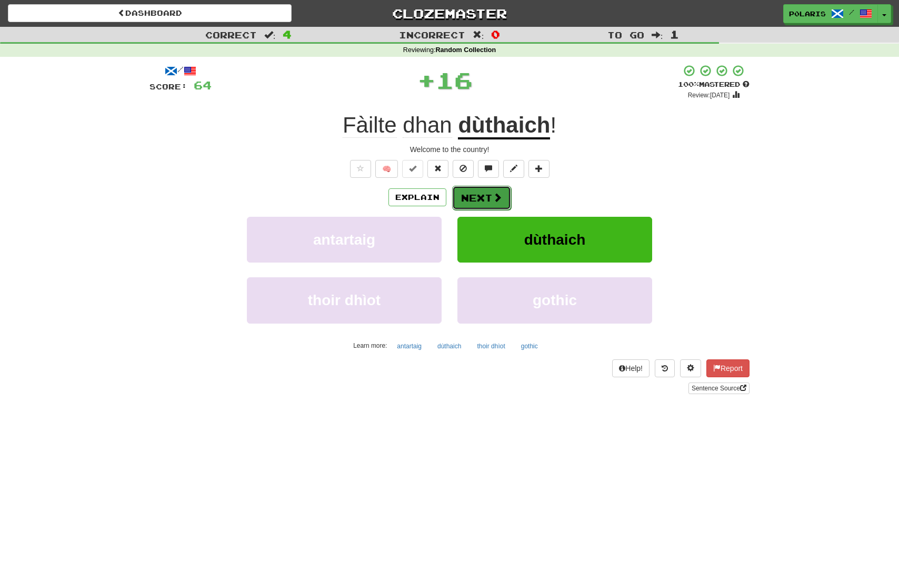
click at [491, 201] on button "Next" at bounding box center [481, 198] width 59 height 24
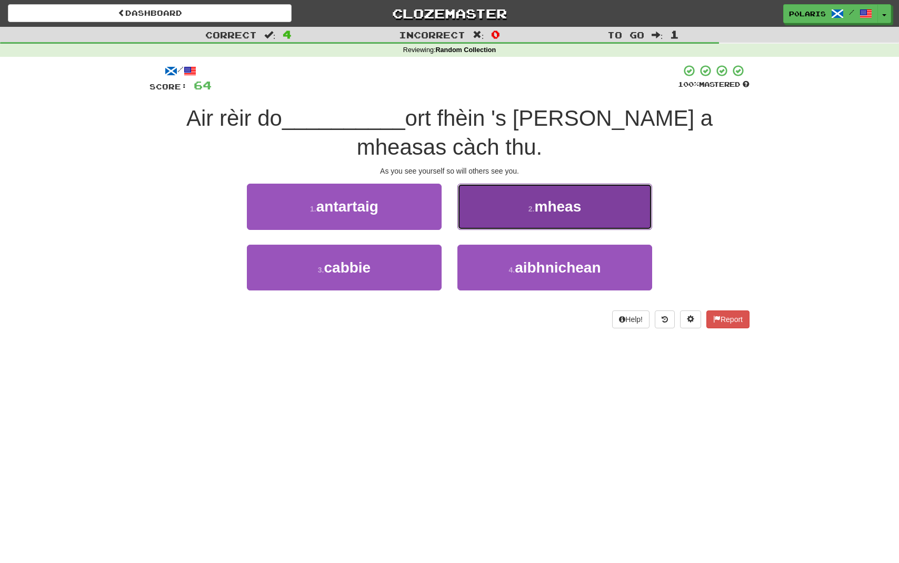
click at [493, 197] on button "2 . mheas" at bounding box center [554, 207] width 195 height 46
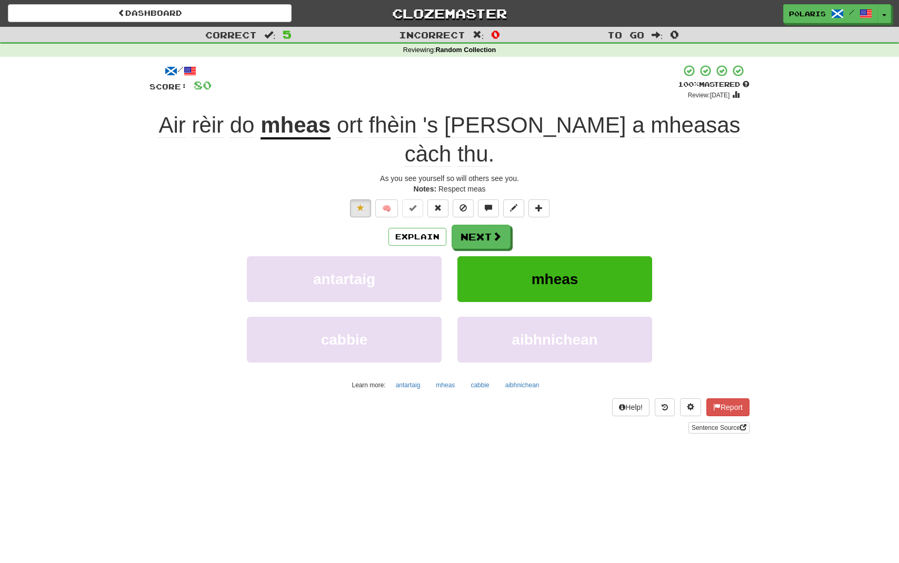
click at [650, 133] on span "mheasas" at bounding box center [694, 125] width 89 height 25
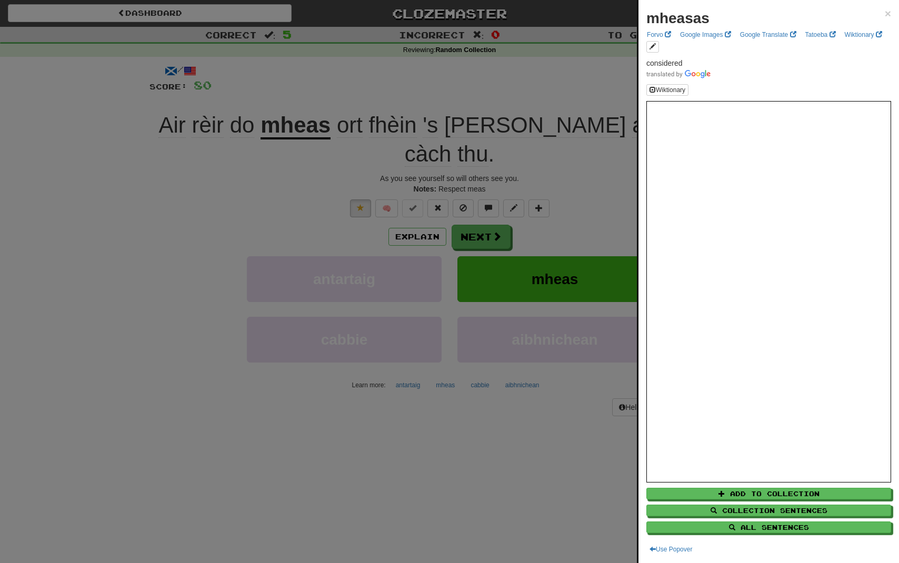
click at [582, 167] on div at bounding box center [449, 281] width 899 height 563
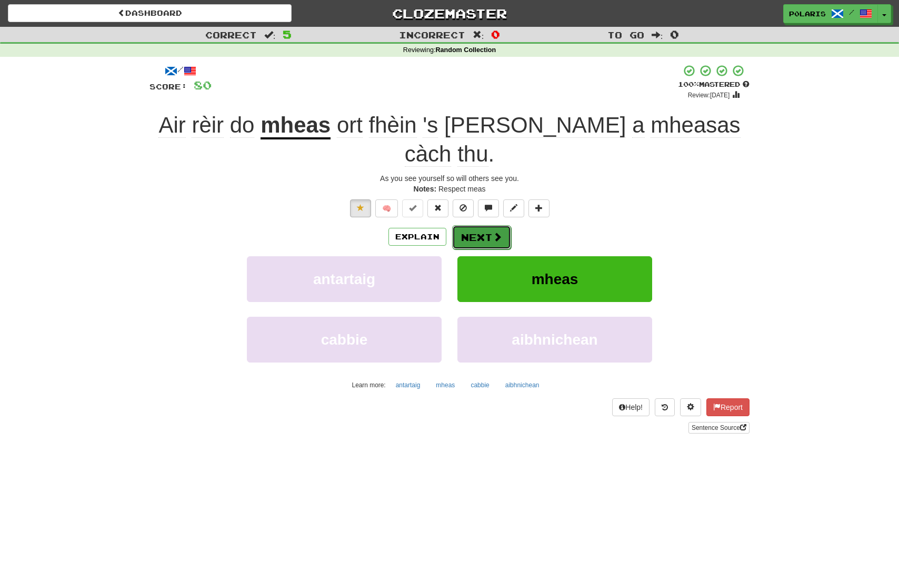
click at [497, 232] on span at bounding box center [497, 236] width 9 height 9
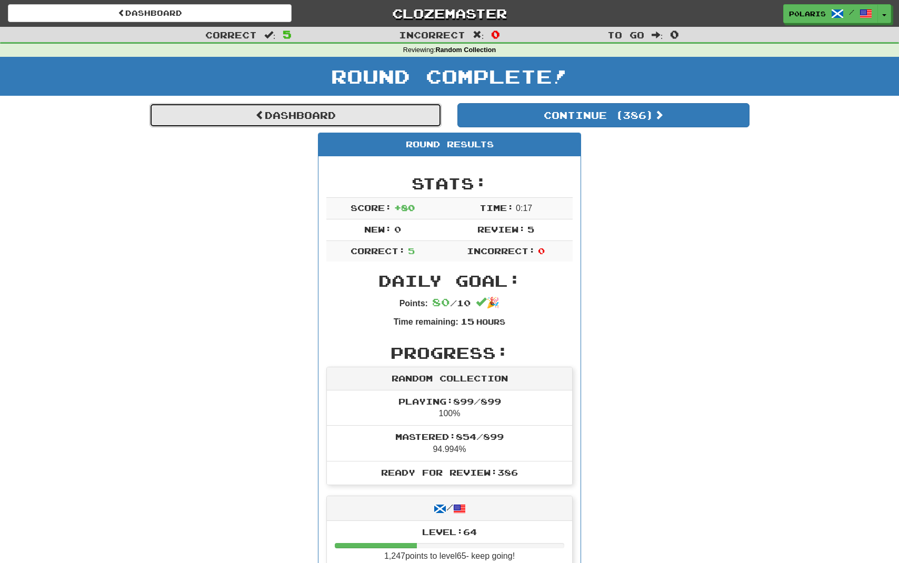
click at [346, 109] on link "Dashboard" at bounding box center [295, 115] width 292 height 24
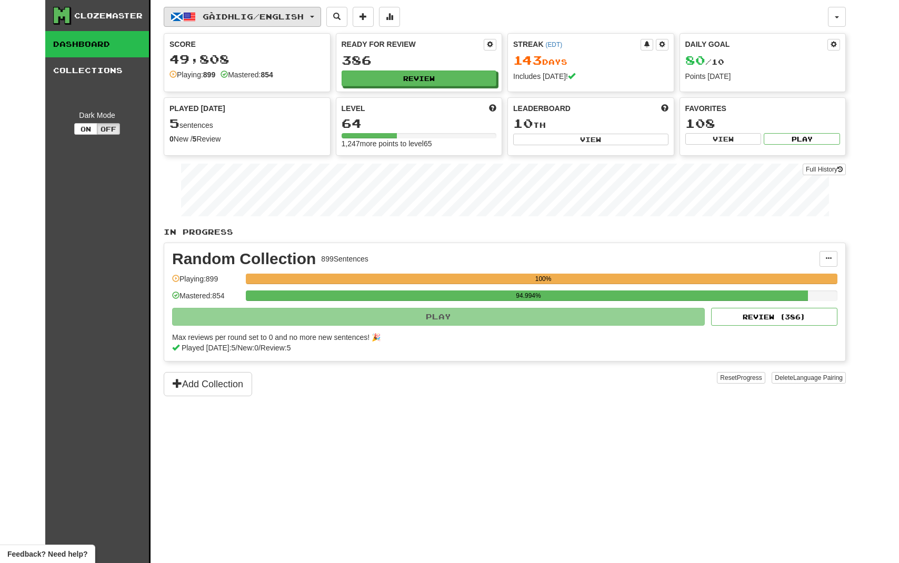
click at [291, 16] on span "Gàidhlig / English" at bounding box center [253, 16] width 101 height 9
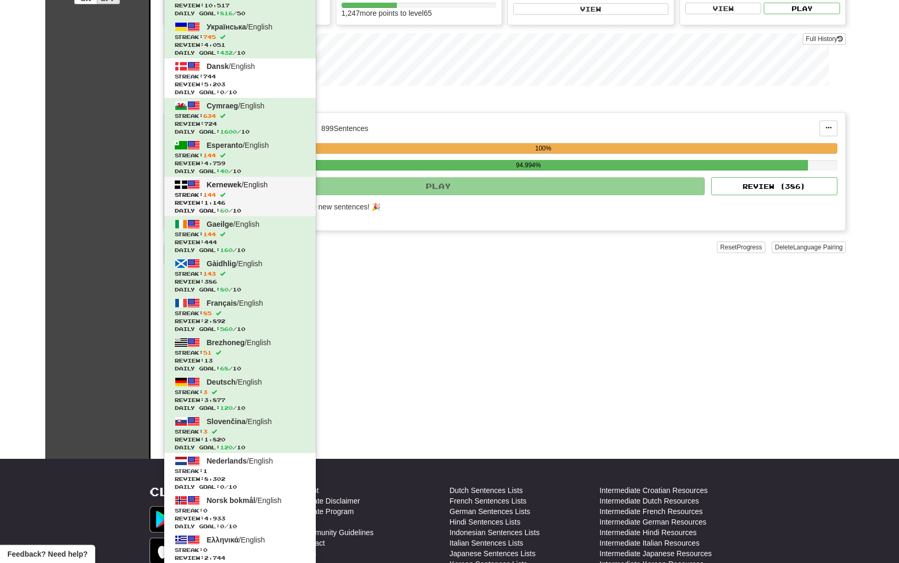
scroll to position [254, 0]
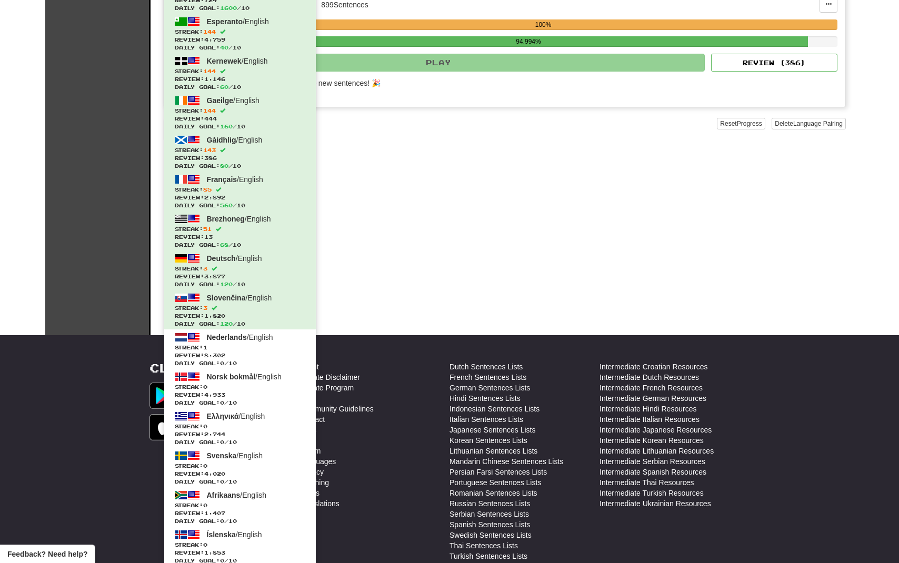
click at [429, 231] on div "Gàidhlig / English Polski / English Days Played: 2877 Review: 15,516 Daily Goal…" at bounding box center [505, 40] width 682 height 589
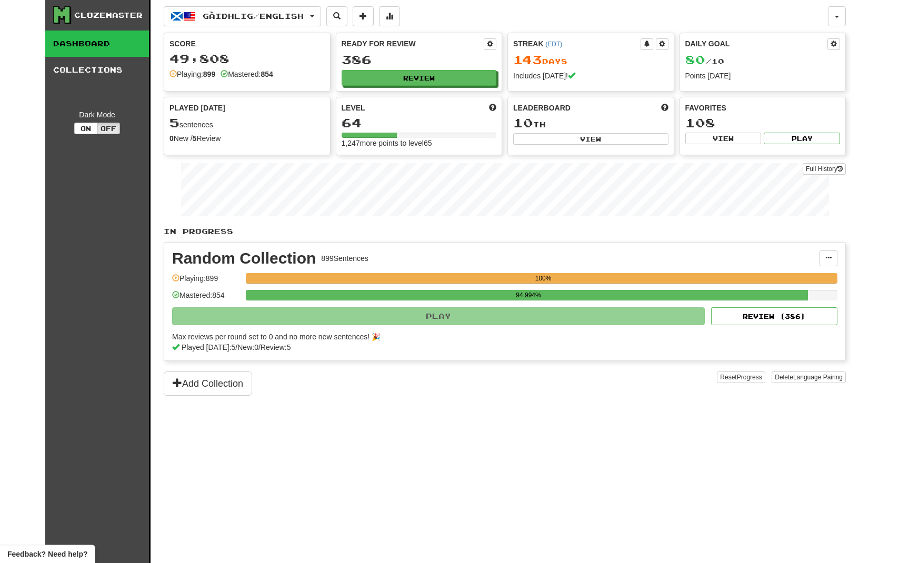
scroll to position [0, 0]
click at [846, 12] on div "Clozemaster Dashboard Collections Dark Mode On Off Dashboard Collections Pro Gà…" at bounding box center [449, 281] width 808 height 563
click at [840, 15] on button "button" at bounding box center [837, 17] width 18 height 20
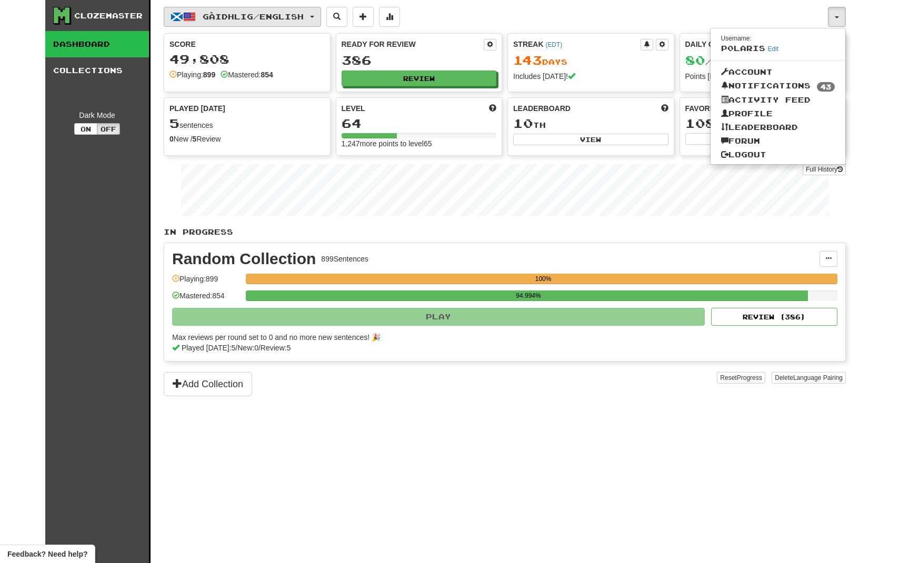
click at [237, 14] on span "Gàidhlig / English" at bounding box center [253, 16] width 101 height 9
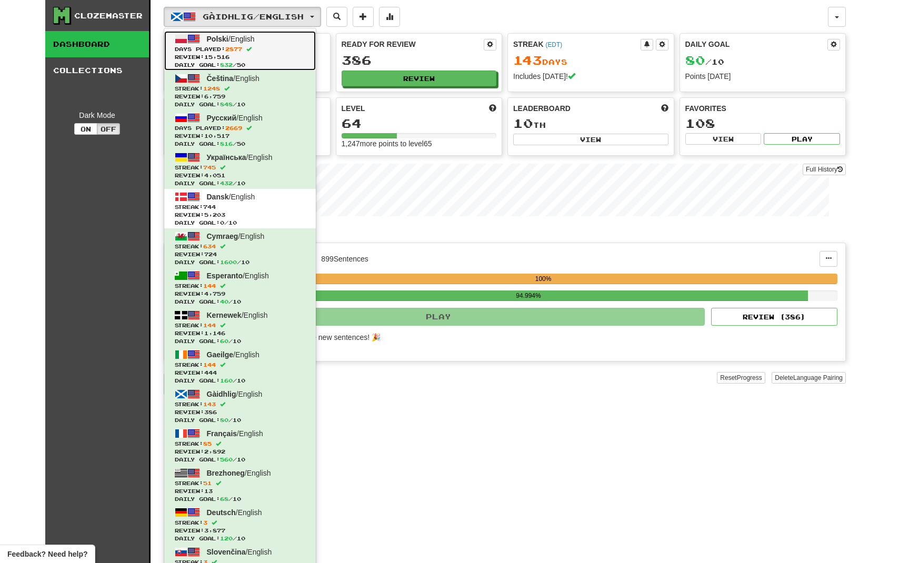
click at [232, 38] on span "Polski / English" at bounding box center [231, 39] width 48 height 8
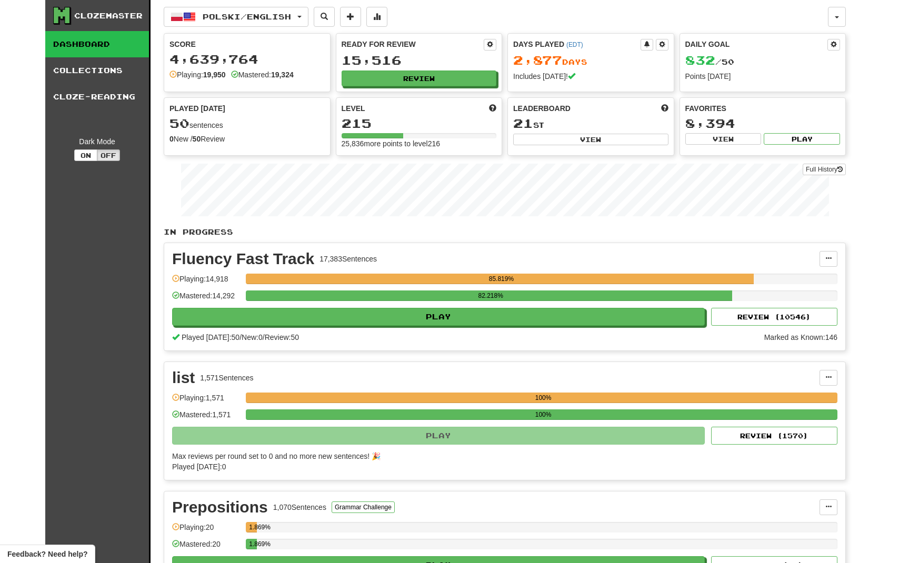
click at [530, 21] on div "Polski / English Polski / English Days Played: 2877 Review: 15,516 Daily Goal: …" at bounding box center [496, 17] width 664 height 20
click at [867, 177] on div "Clozemaster Dashboard Collections Cloze-Reading Dark Mode On Off Dashboard Coll…" at bounding box center [449, 376] width 899 height 753
